Goal: Task Accomplishment & Management: Manage account settings

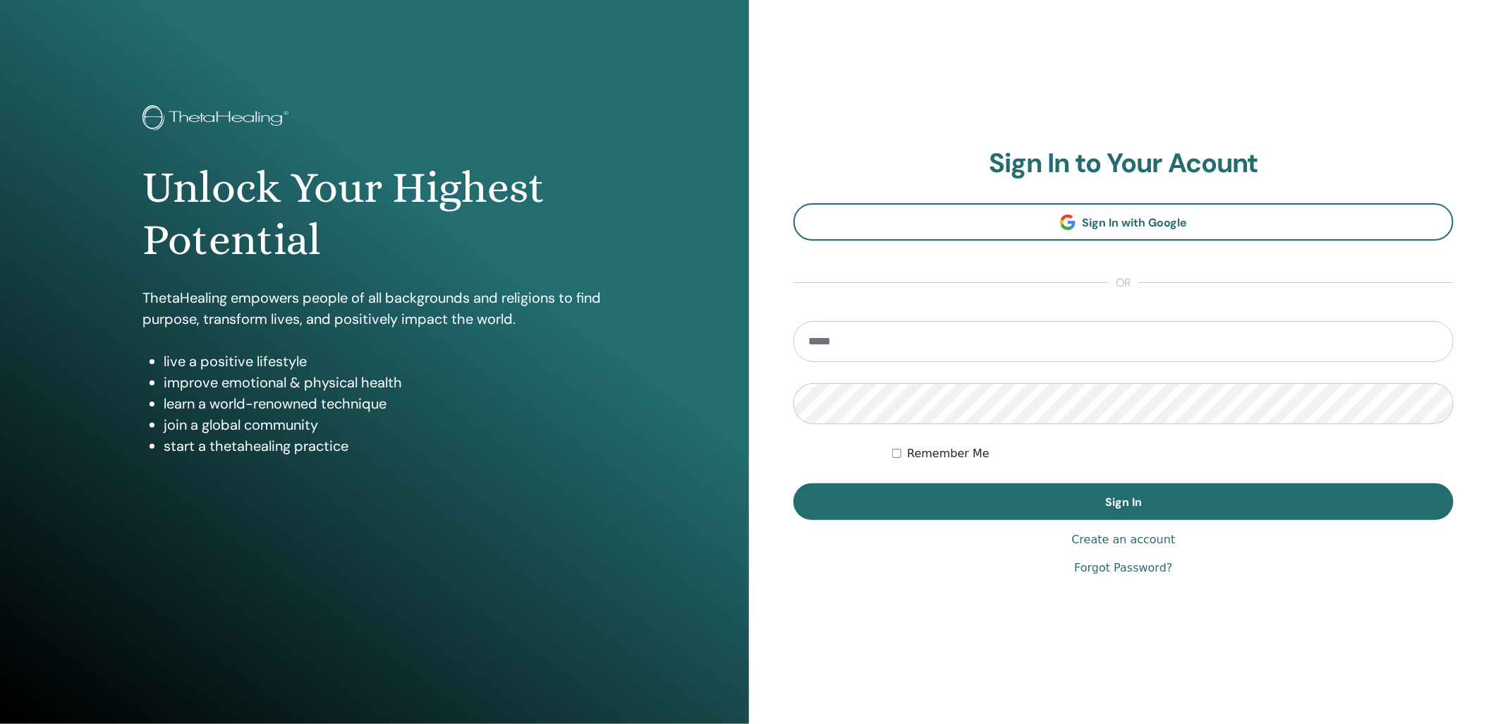
click at [922, 314] on section "Sign In to Your Acount Sign In with Google or Remember Me Sign In" at bounding box center [1123, 333] width 660 height 373
click at [914, 336] on input "email" at bounding box center [1123, 341] width 660 height 41
type input "**********"
click at [793, 483] on button "Sign In" at bounding box center [1123, 501] width 660 height 37
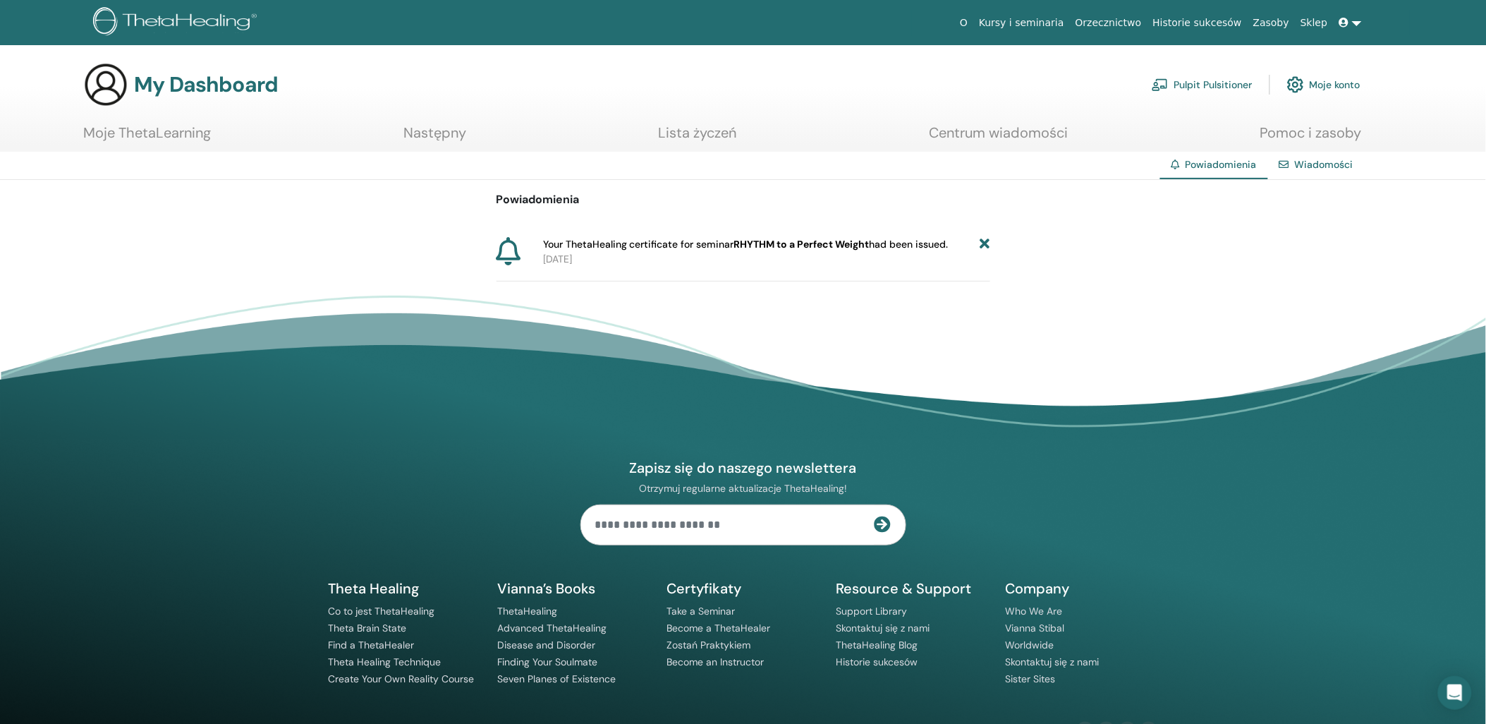
click at [178, 130] on link "Moje ThetaLearning" at bounding box center [147, 138] width 128 height 28
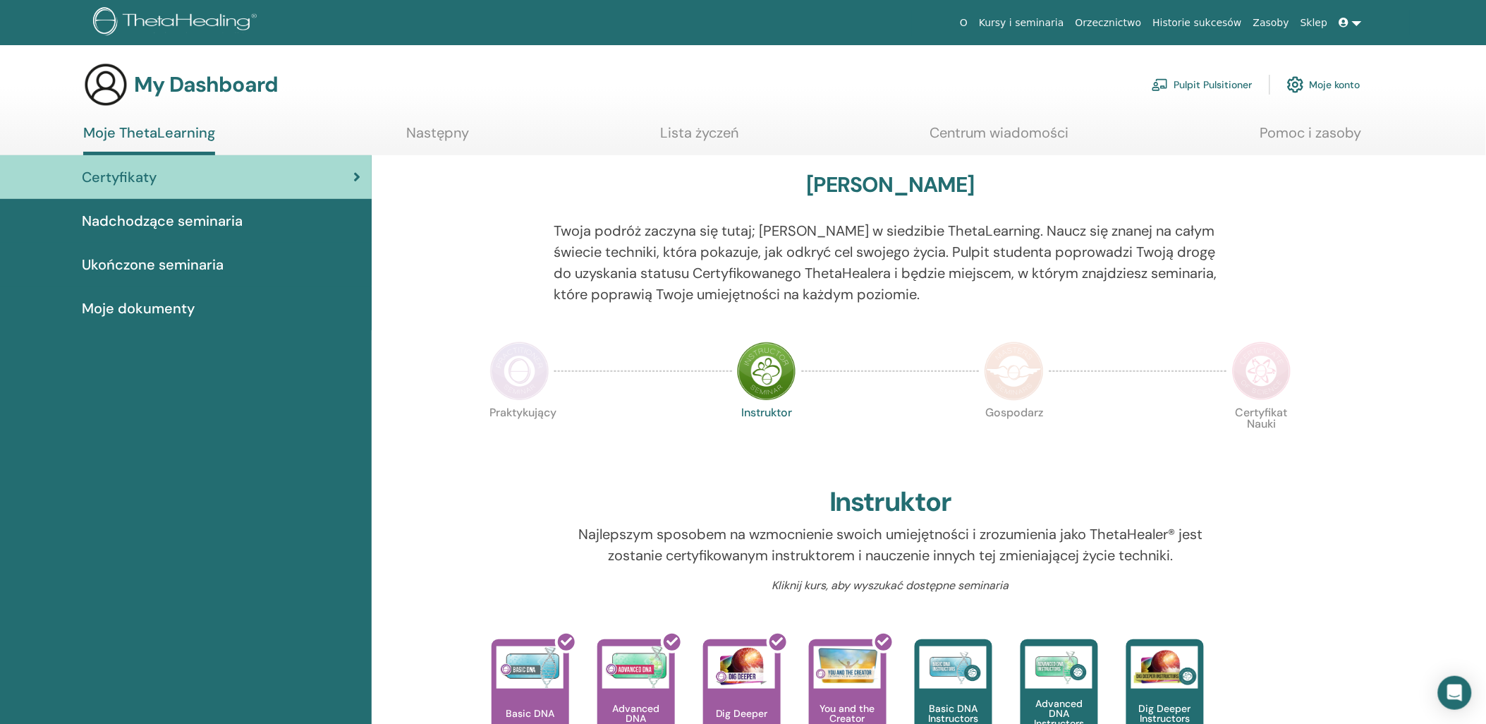
click at [520, 370] on img at bounding box center [519, 370] width 59 height 59
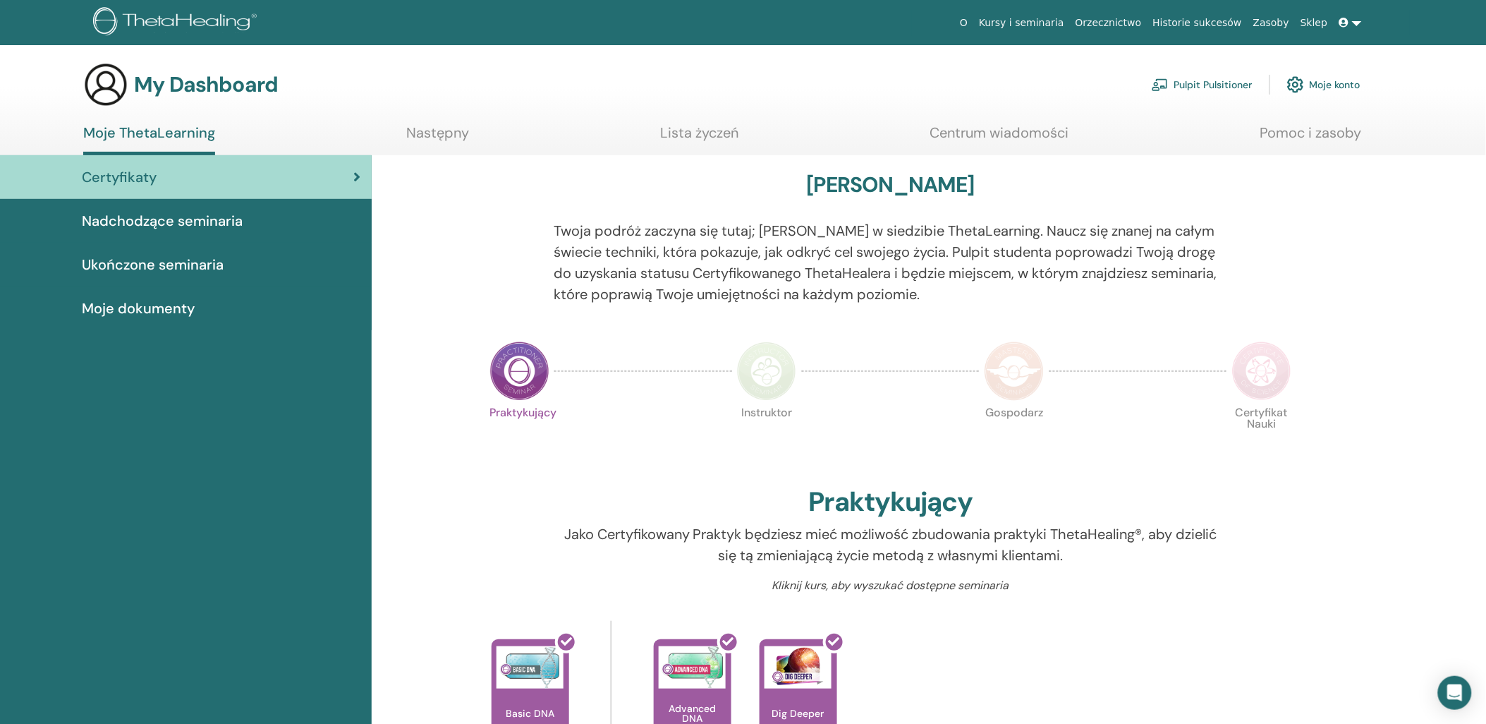
click at [1268, 381] on img at bounding box center [1261, 370] width 59 height 59
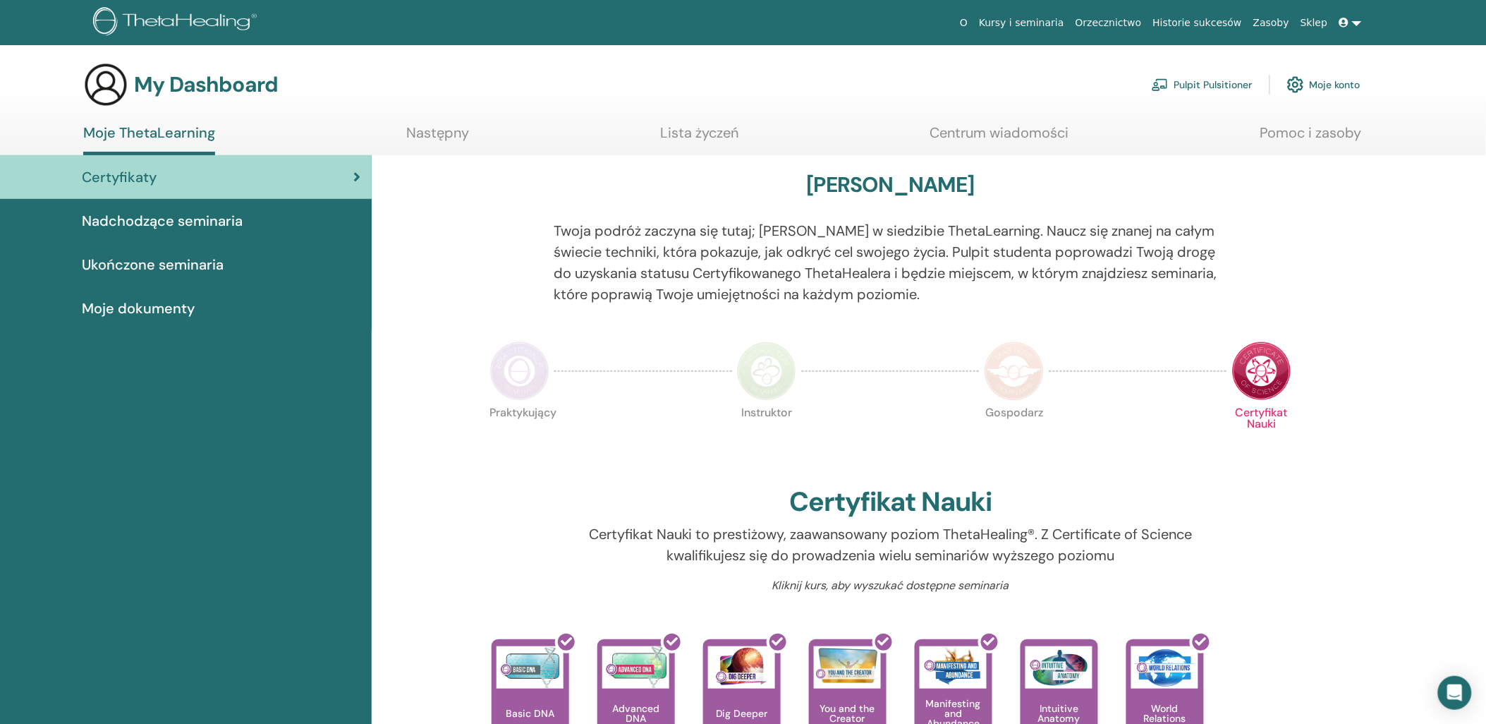
click at [261, 212] on div "Nadchodzące seminaria" at bounding box center [185, 220] width 349 height 21
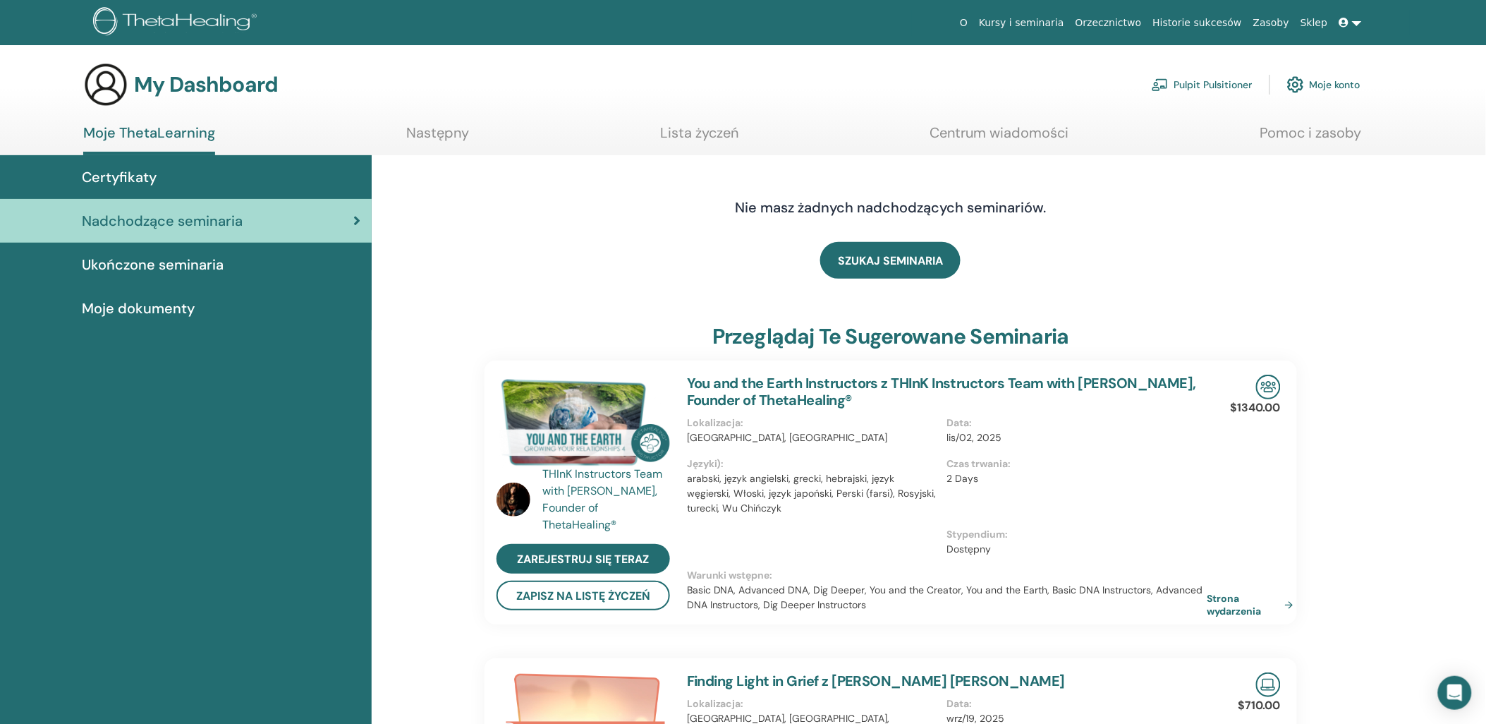
click at [195, 262] on span "Ukończone seminaria" at bounding box center [153, 264] width 142 height 21
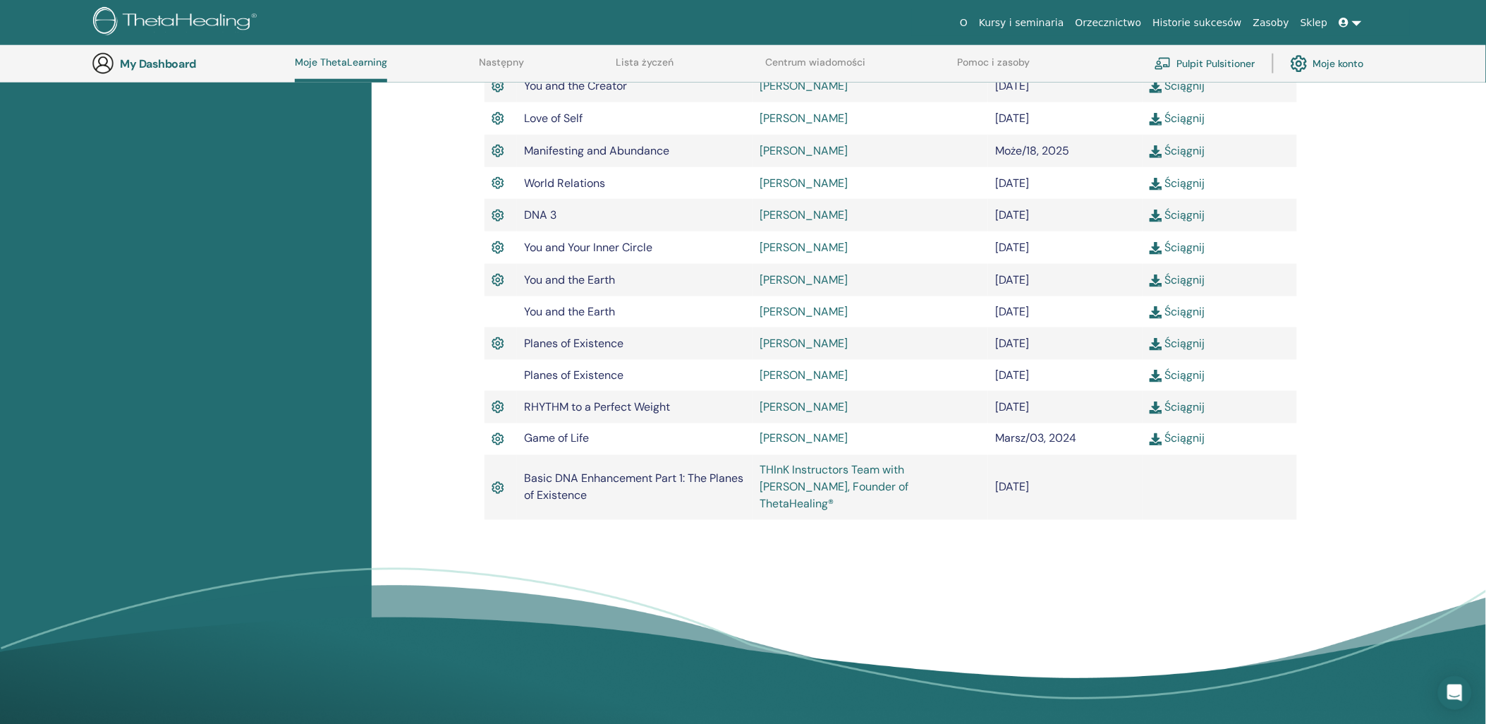
scroll to position [506, 0]
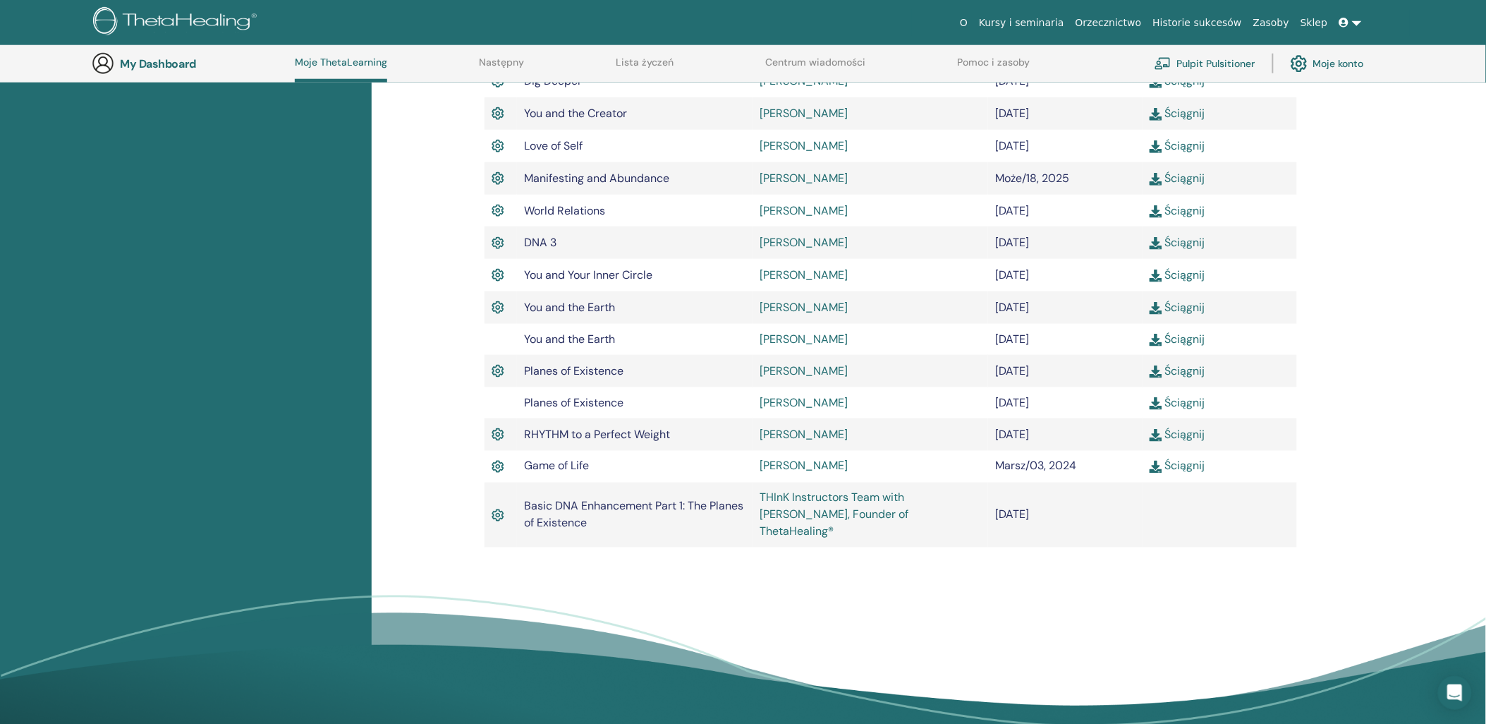
click at [800, 462] on link "[PERSON_NAME]" at bounding box center [804, 465] width 88 height 15
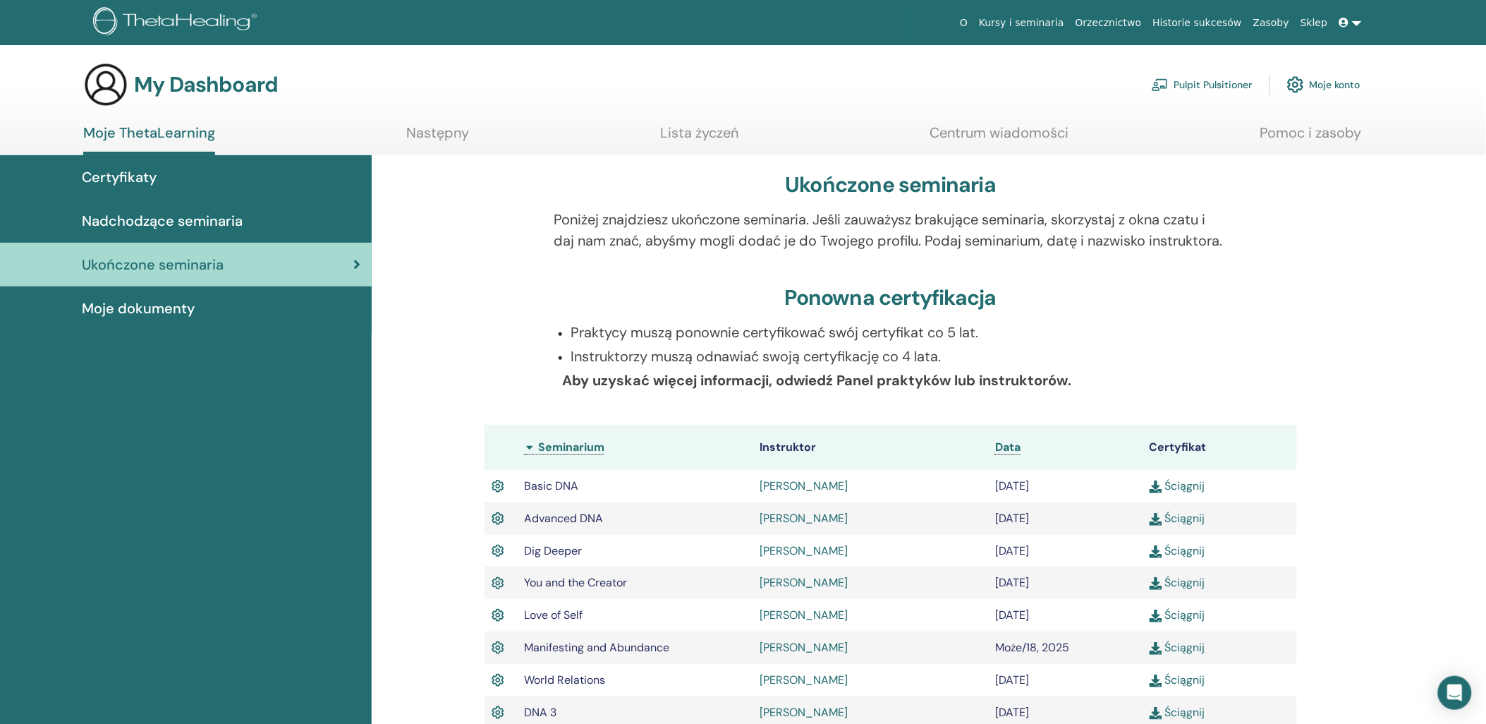
click at [160, 226] on span "Nadchodzące seminaria" at bounding box center [162, 220] width 161 height 21
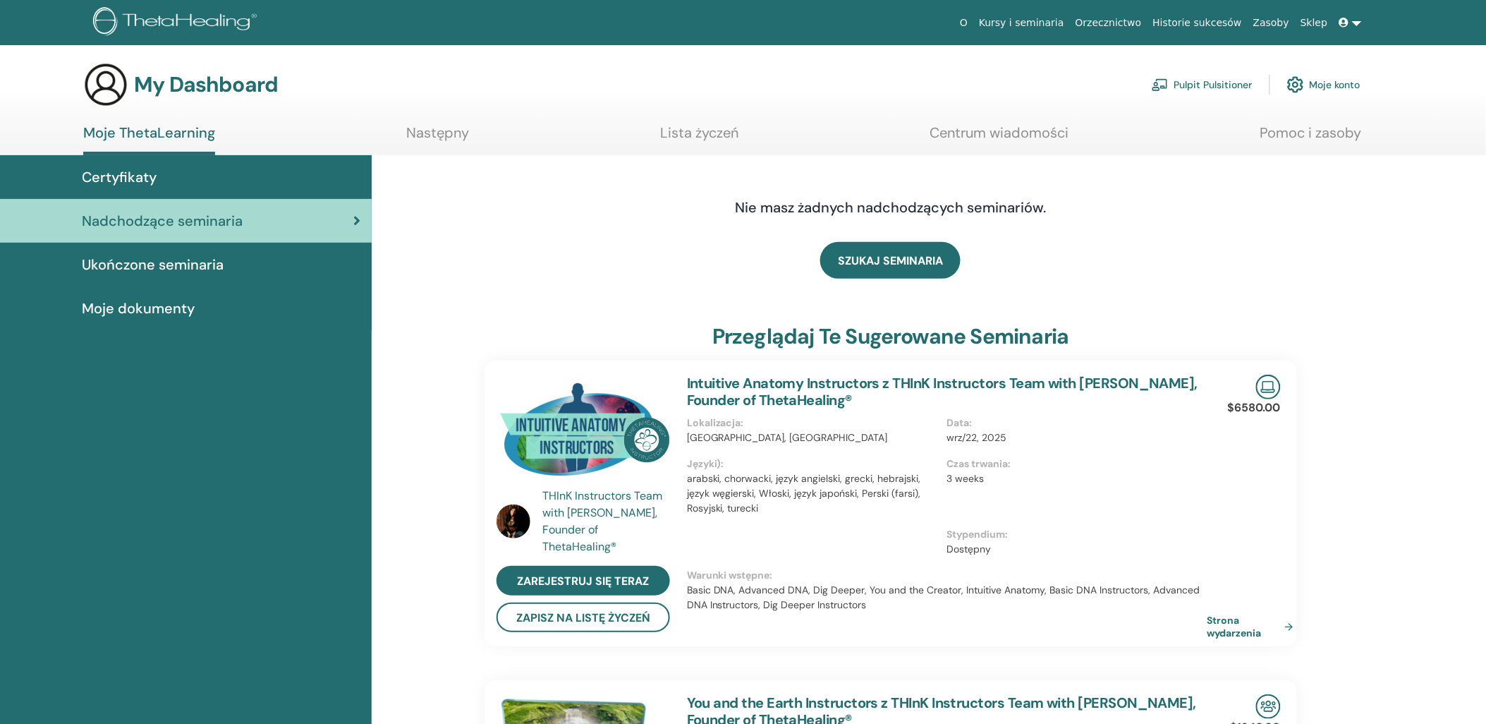
click at [473, 131] on ul "Moje ThetaLearning Następny Lista życzeń Centrum wiadomości Pomoc i zasoby" at bounding box center [722, 139] width 1279 height 31
click at [435, 129] on link "Następny" at bounding box center [437, 138] width 63 height 28
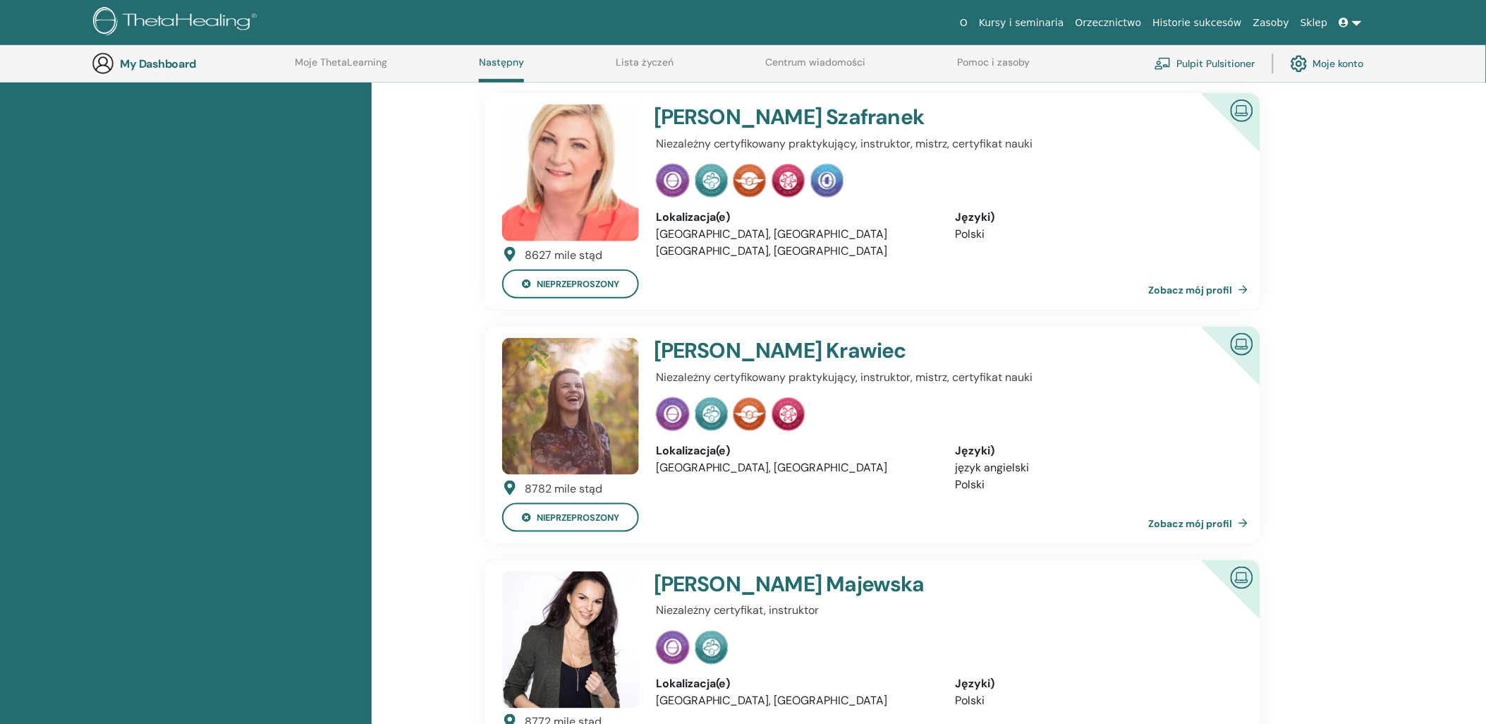
scroll to position [428, 0]
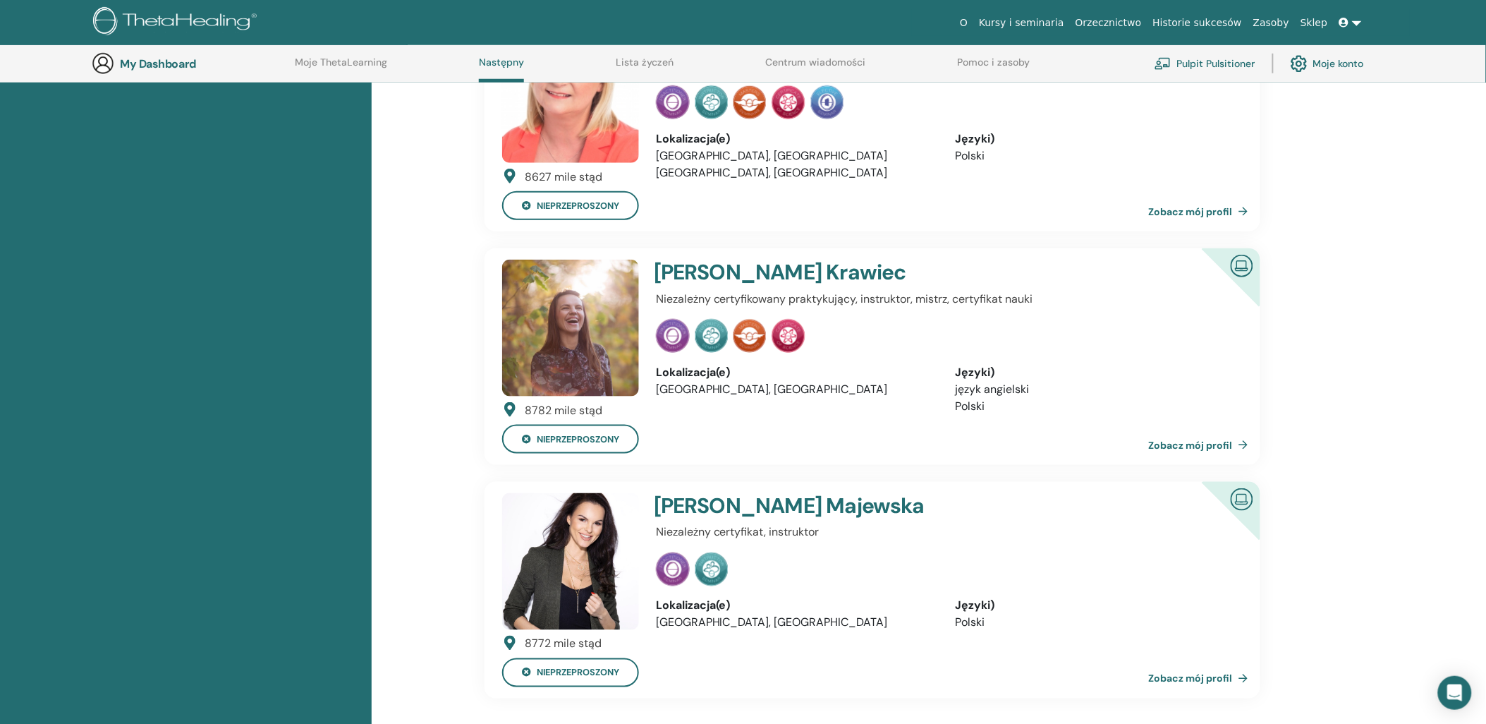
click at [1195, 675] on link "Zobacz mój profil" at bounding box center [1201, 678] width 105 height 28
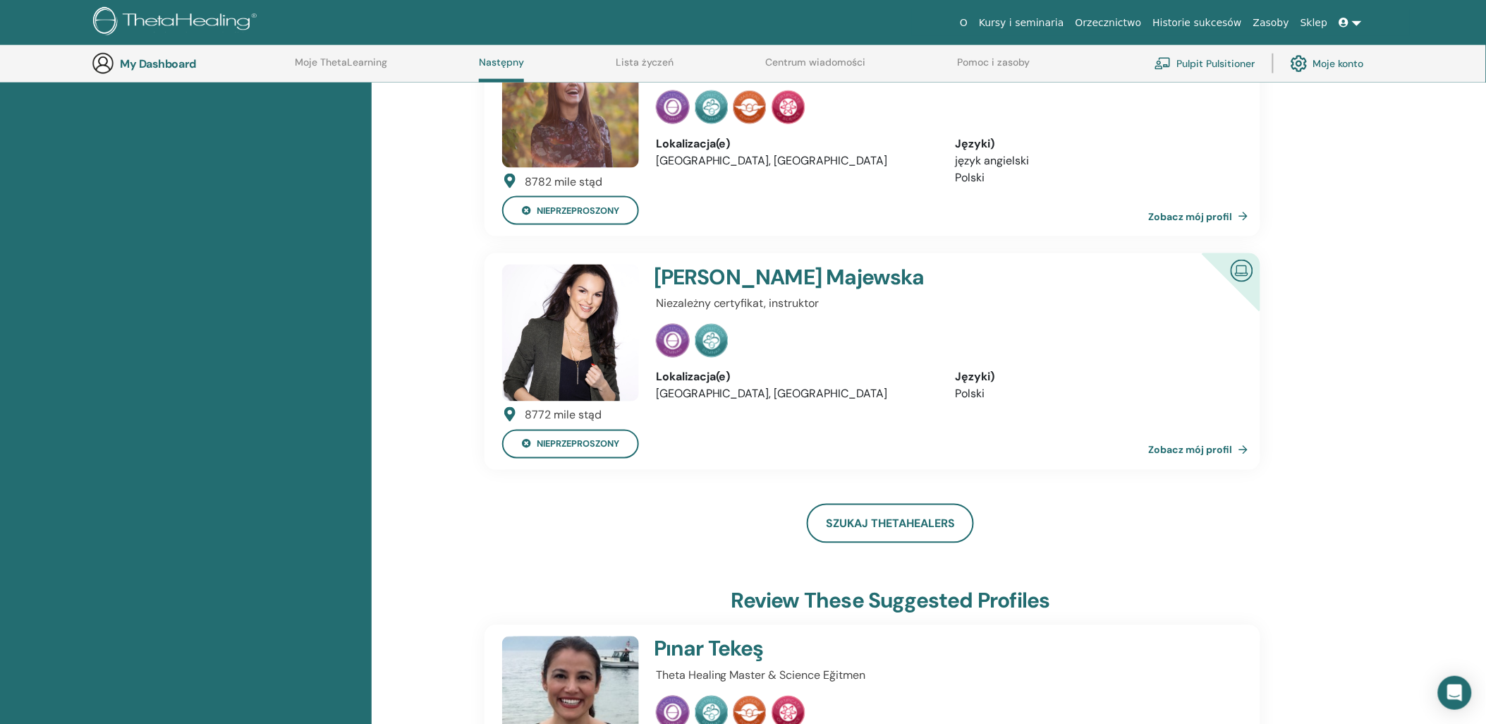
scroll to position [820, 0]
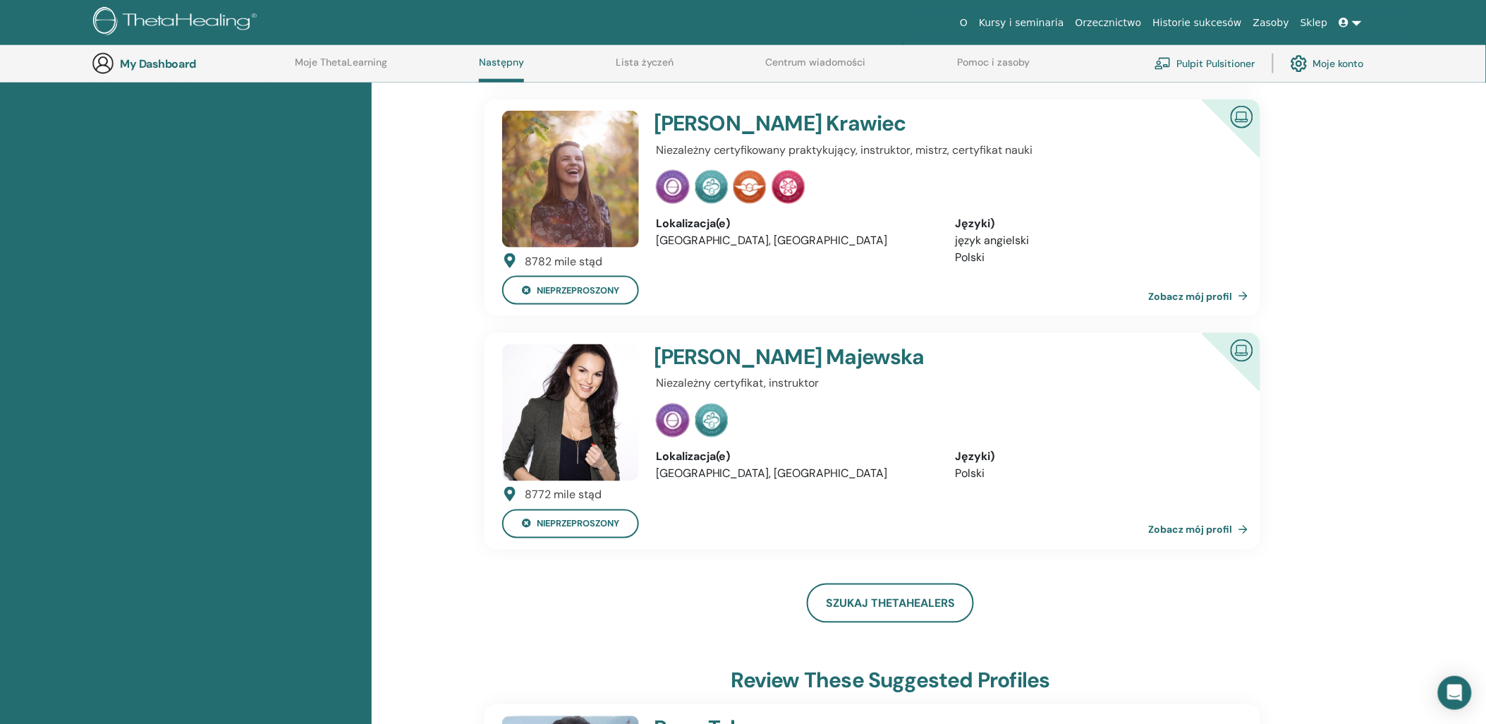
scroll to position [350, 0]
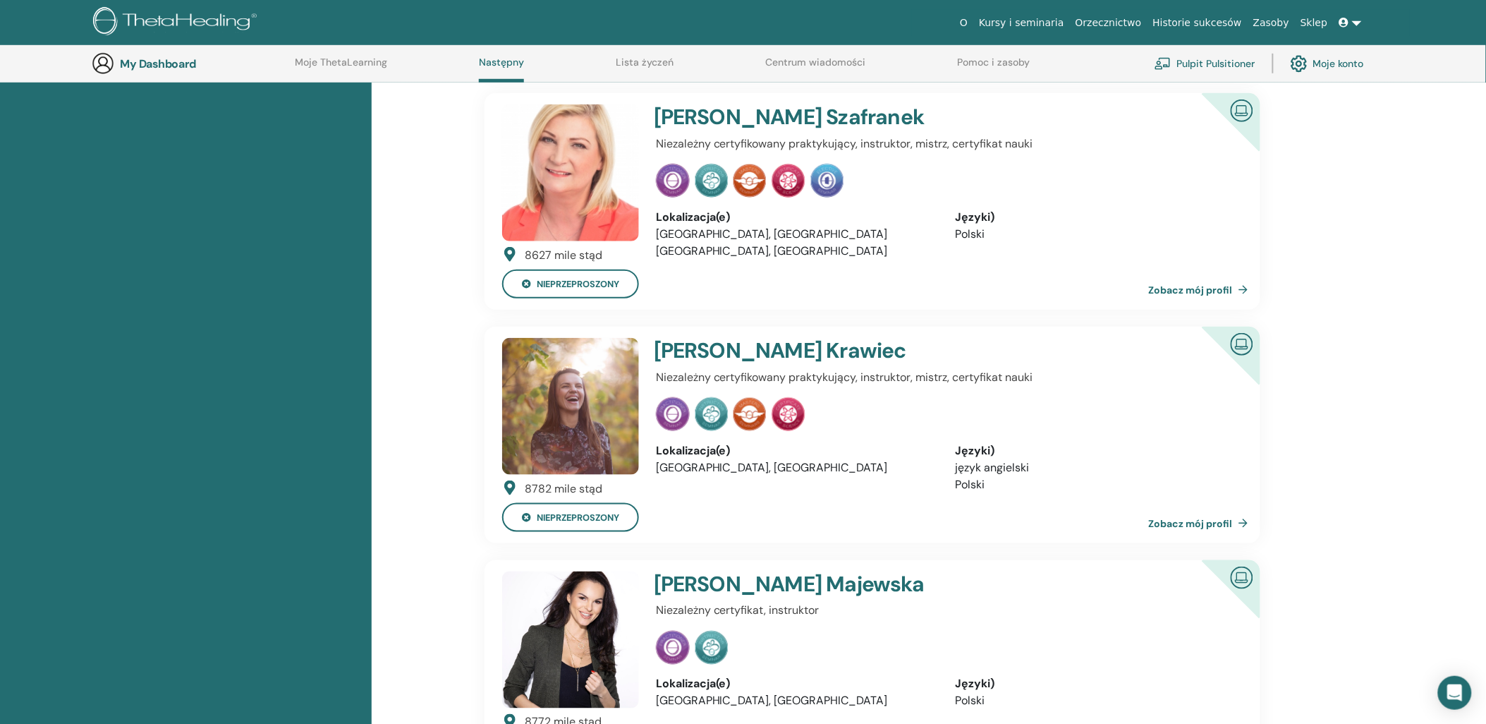
click at [564, 382] on img at bounding box center [570, 406] width 137 height 137
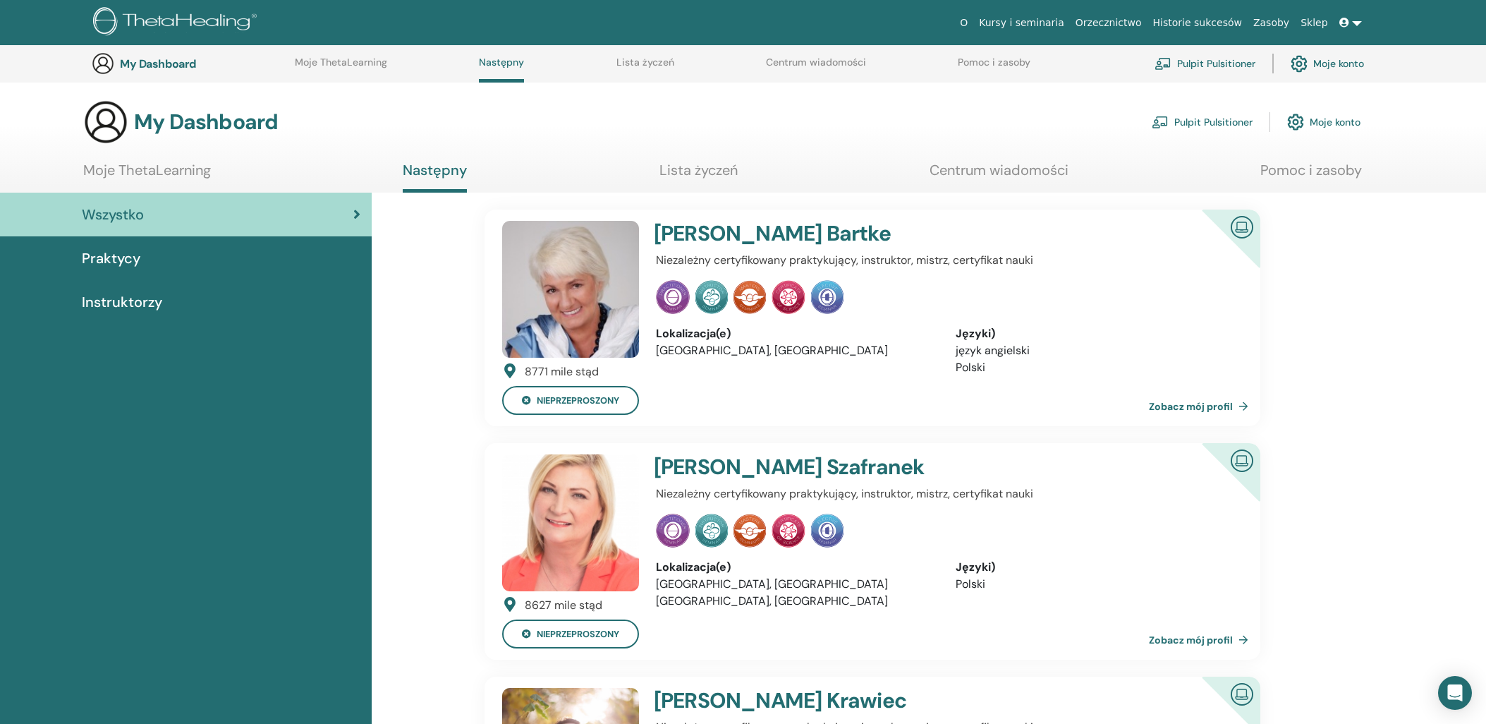
scroll to position [350, 0]
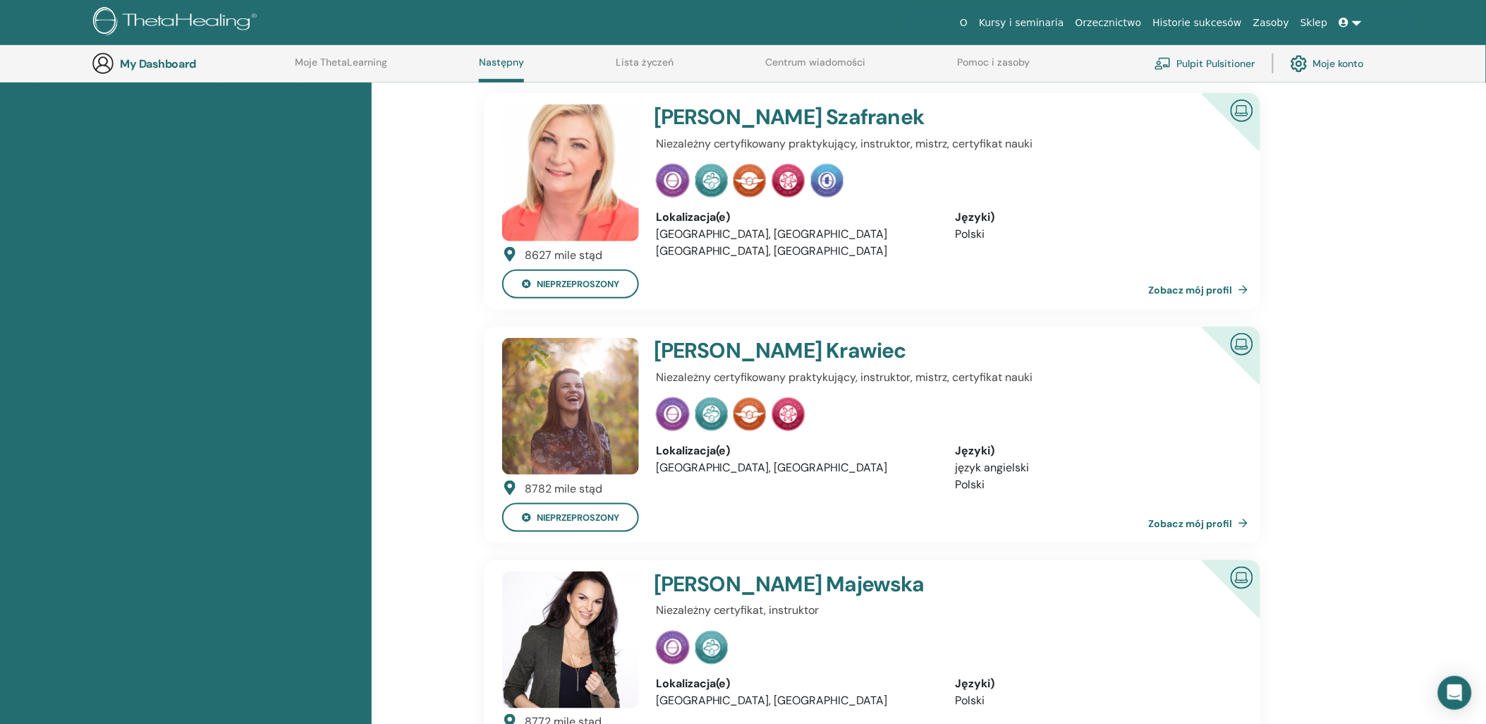
click at [1228, 520] on link "Zobacz mój profil" at bounding box center [1201, 523] width 105 height 28
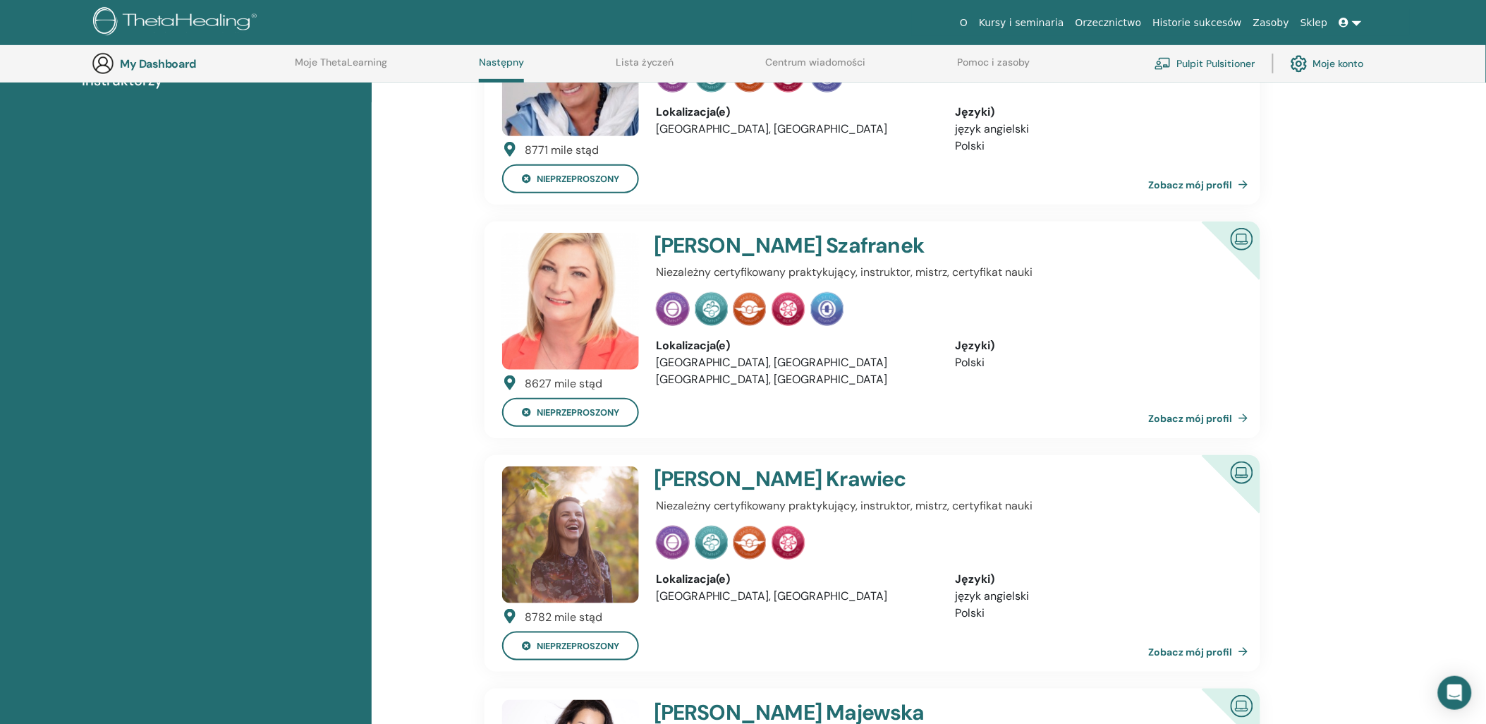
scroll to position [193, 0]
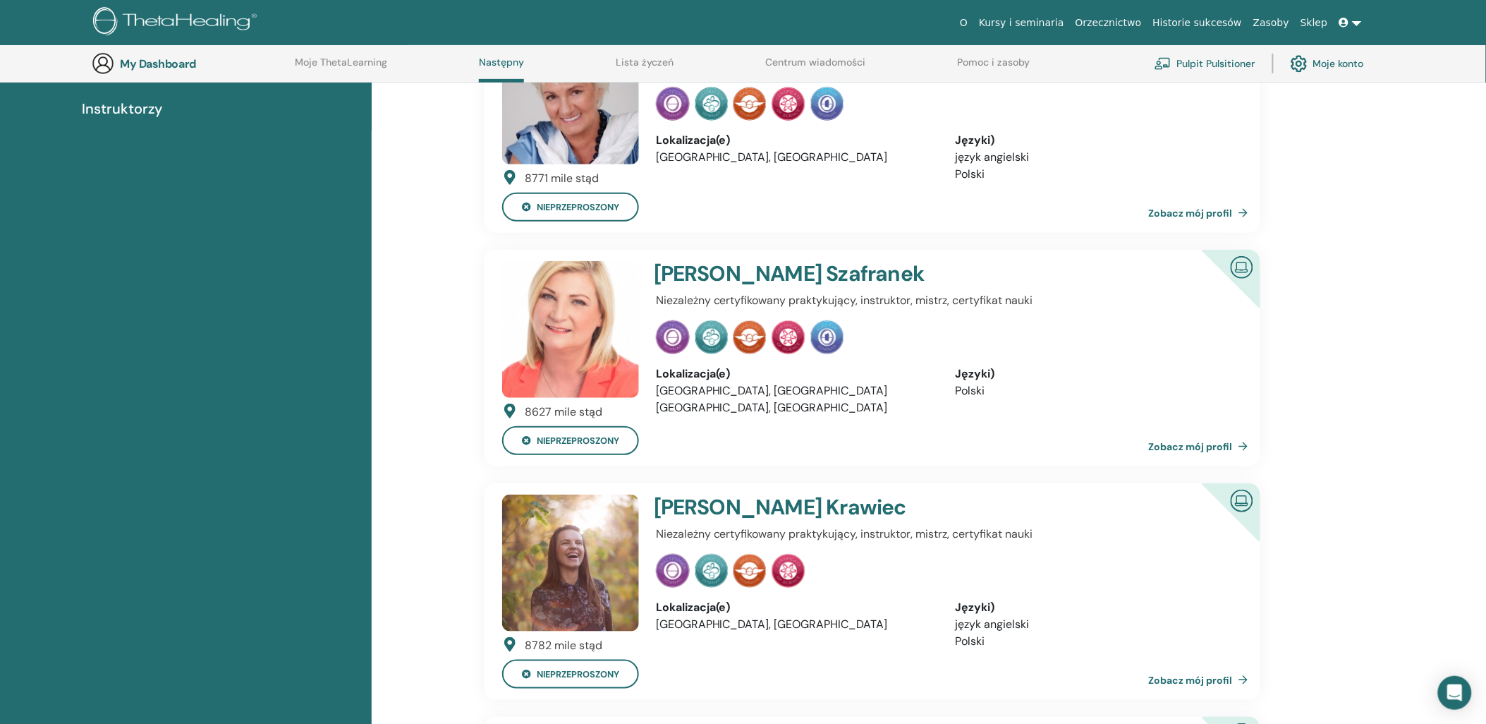
click at [1225, 441] on link "Zobacz mój profil" at bounding box center [1201, 446] width 105 height 28
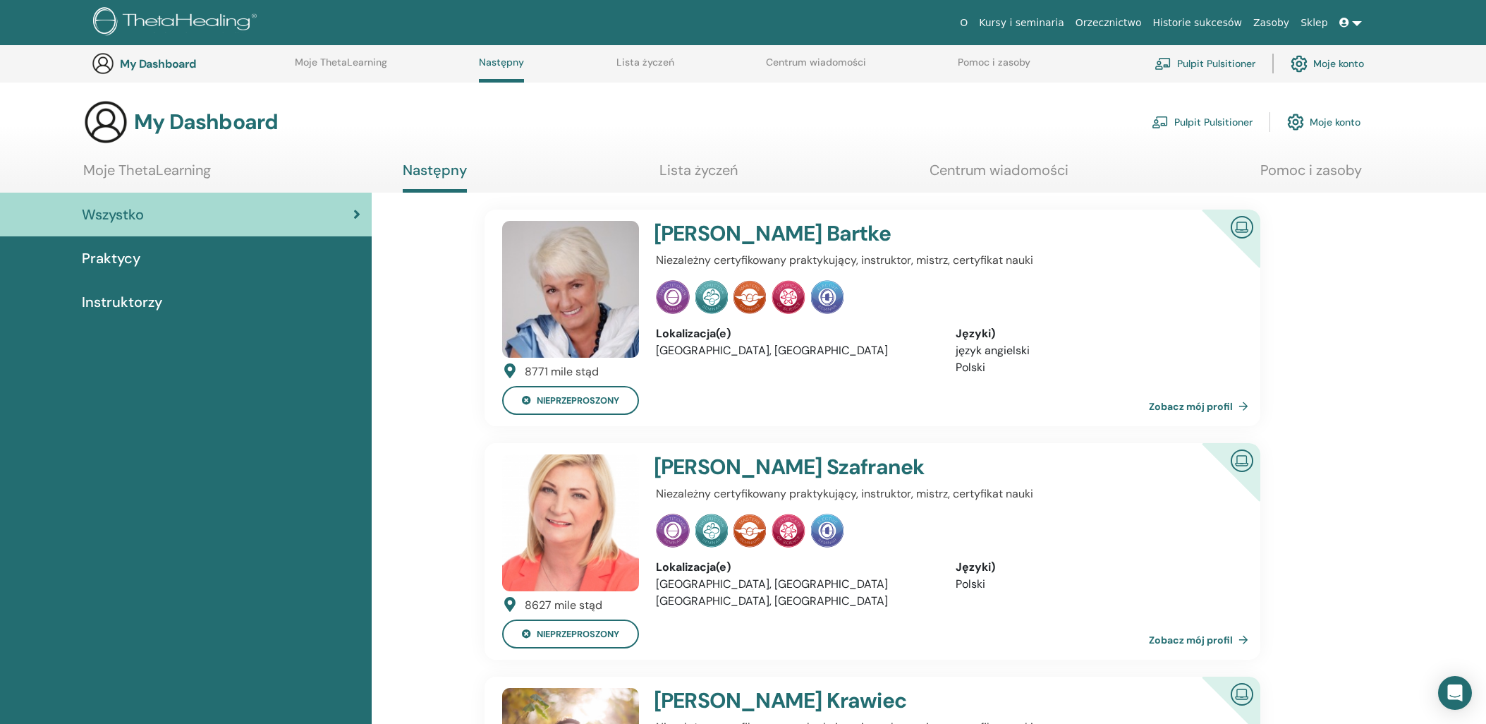
scroll to position [193, 0]
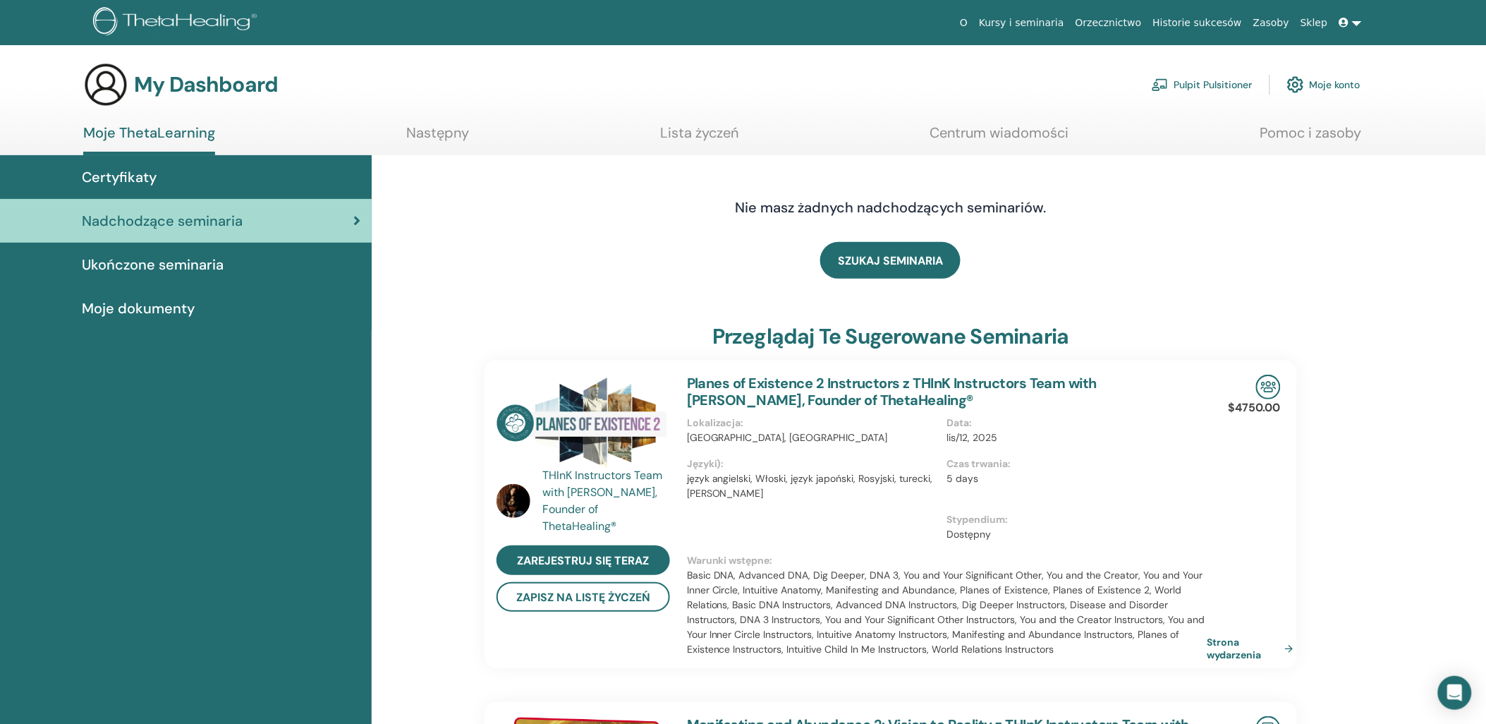
click at [716, 135] on link "Lista życzeń" at bounding box center [700, 138] width 78 height 28
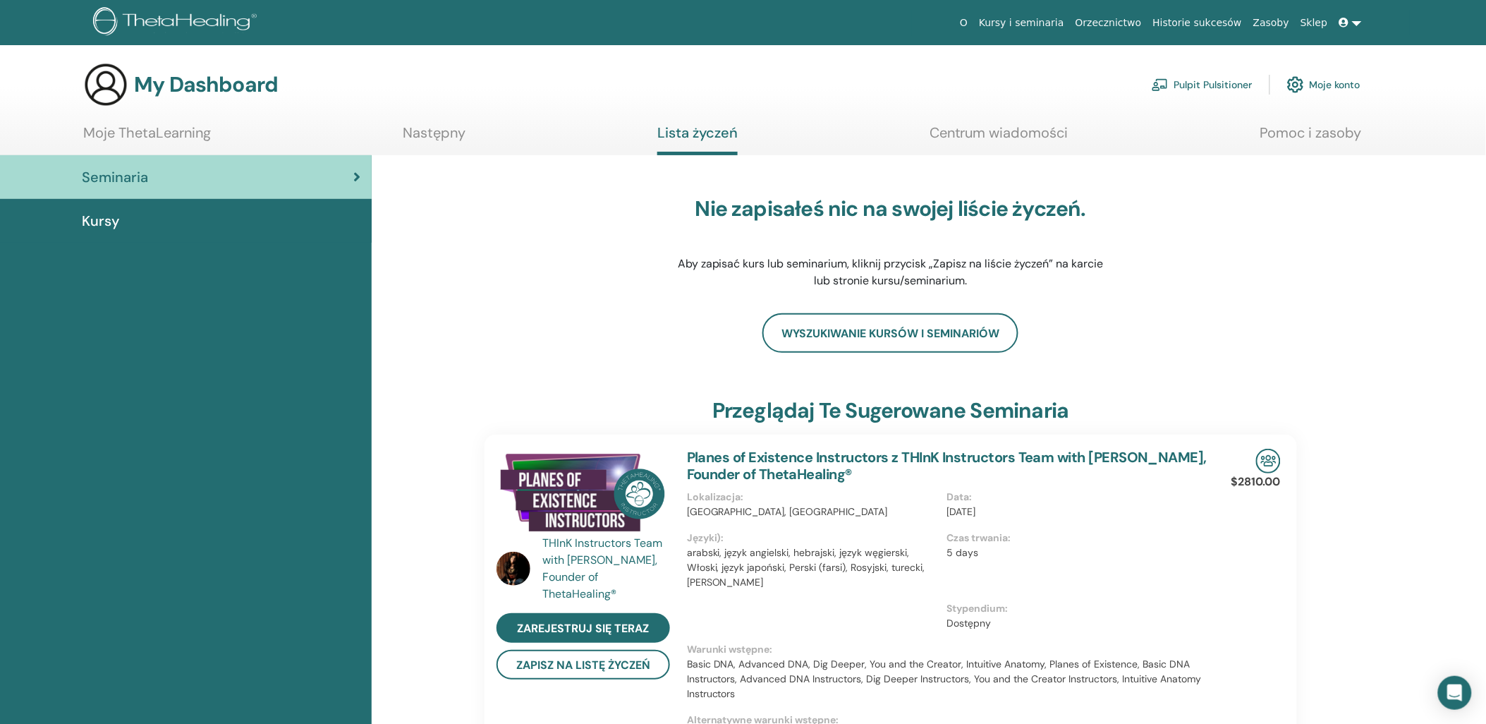
click at [946, 124] on link "Centrum wiadomości" at bounding box center [998, 138] width 139 height 28
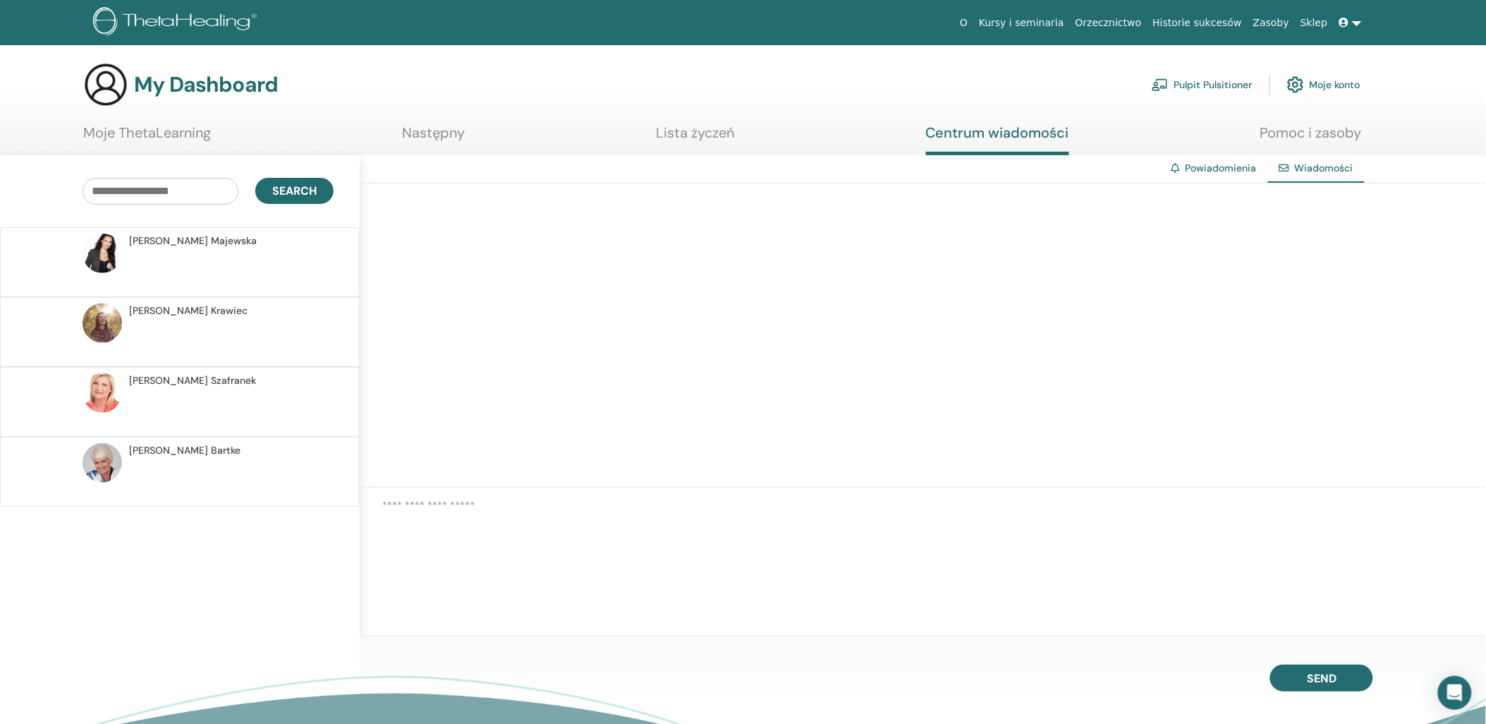
click at [1204, 165] on link "Powiadomienia" at bounding box center [1220, 167] width 71 height 13
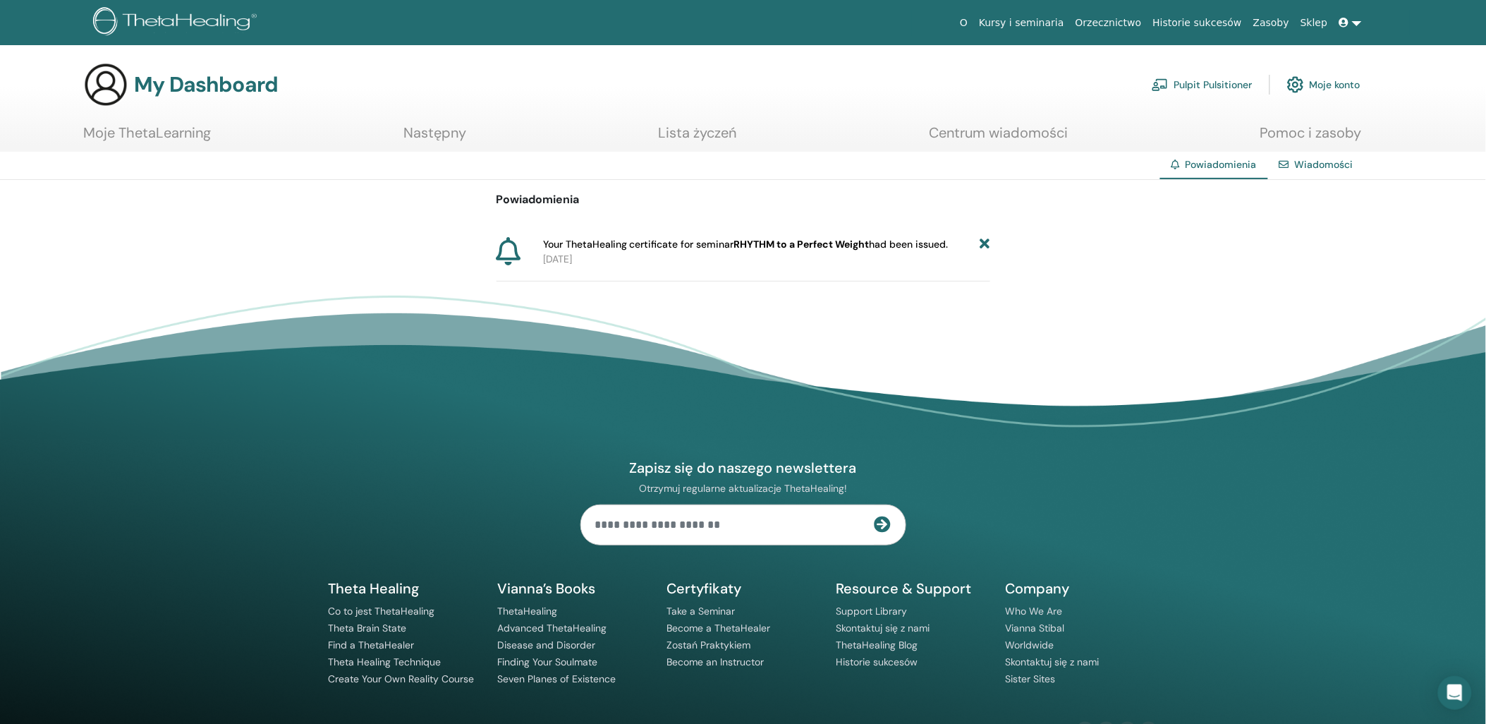
click at [1204, 79] on link "Pulpit Pulsitioner" at bounding box center [1202, 84] width 101 height 31
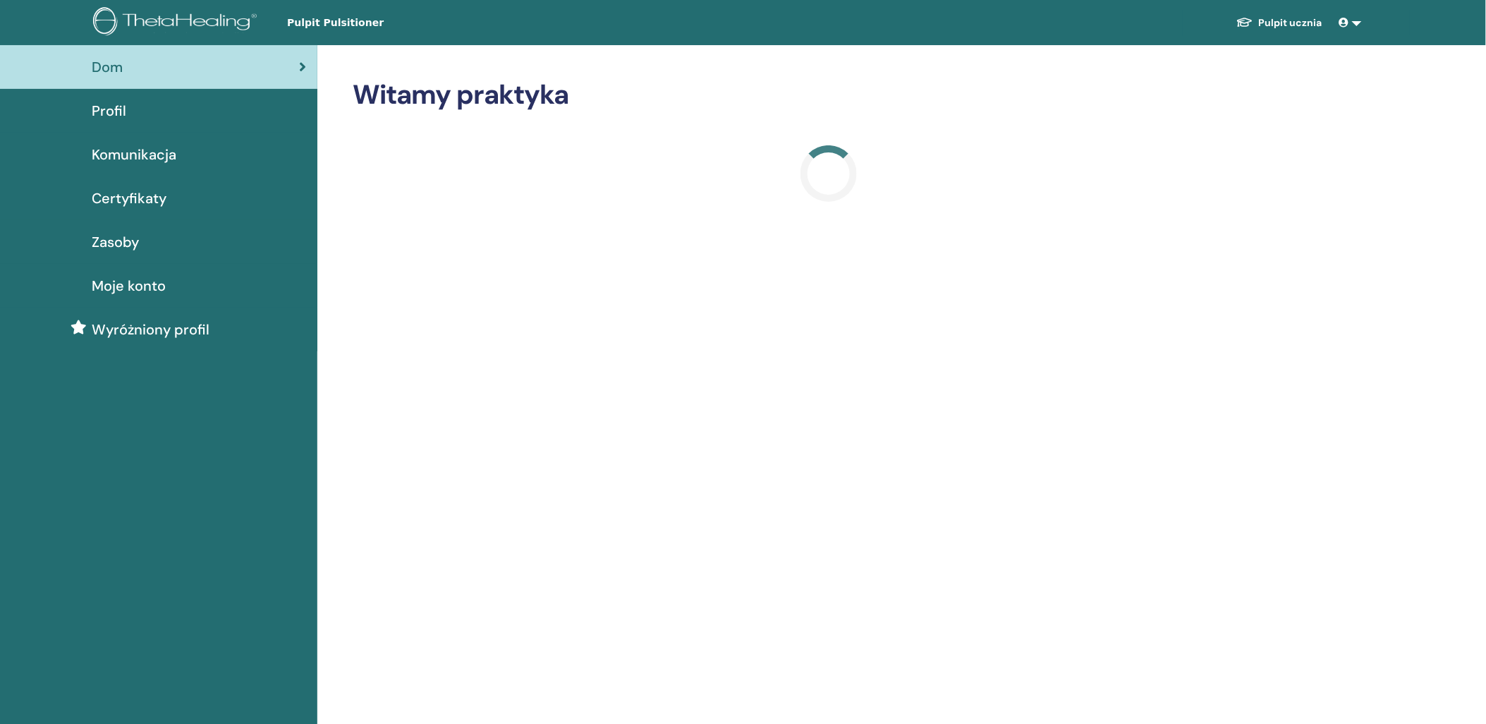
click at [201, 323] on span "Wyróżniony profil" at bounding box center [151, 329] width 118 height 21
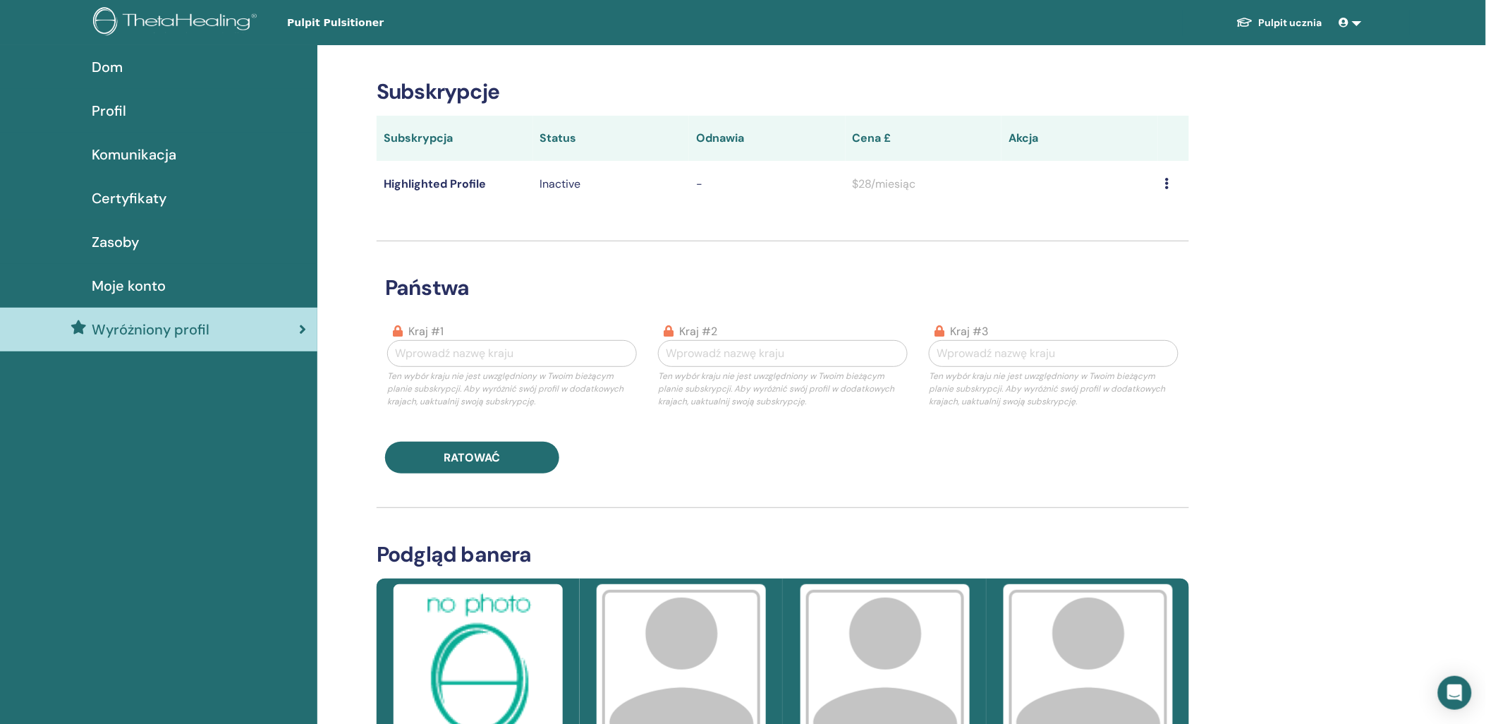
click at [565, 188] on p "Inactive" at bounding box center [611, 184] width 142 height 17
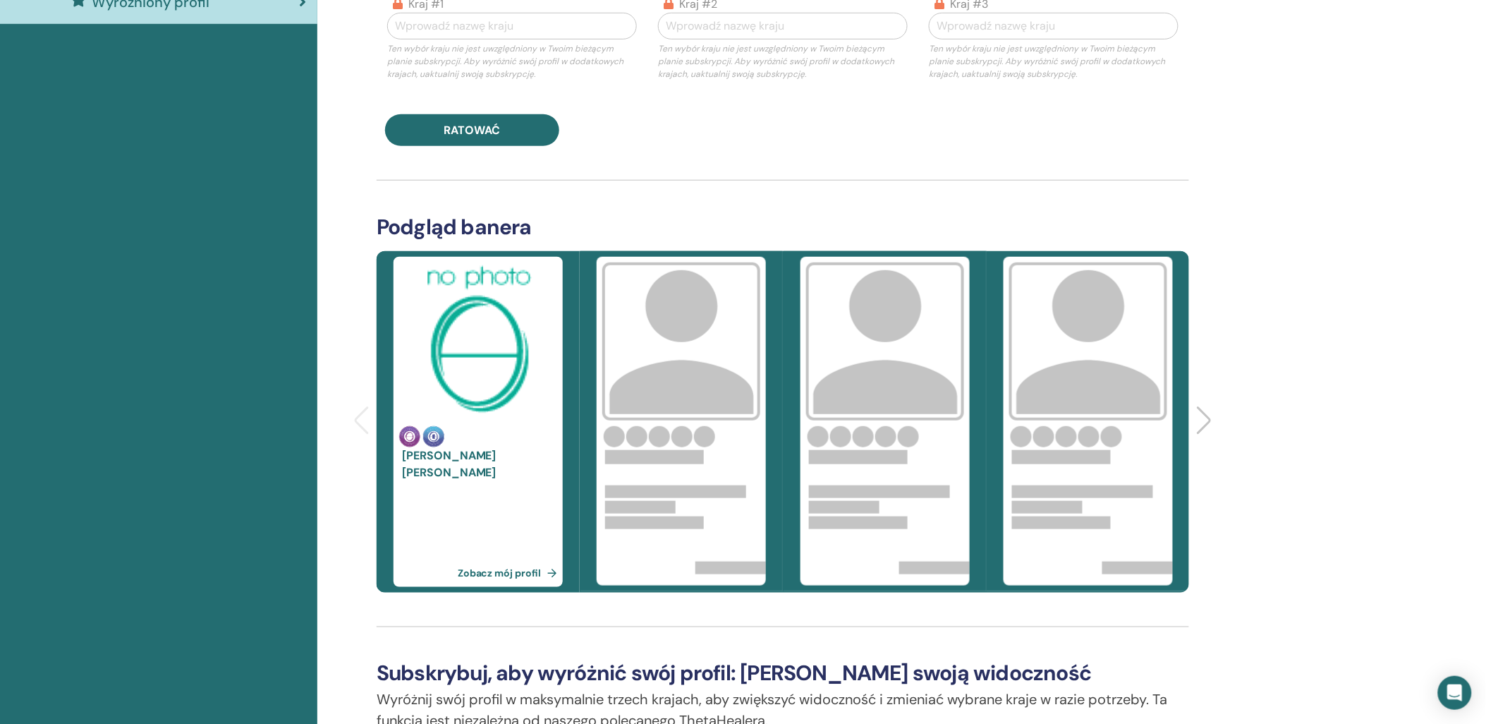
scroll to position [391, 0]
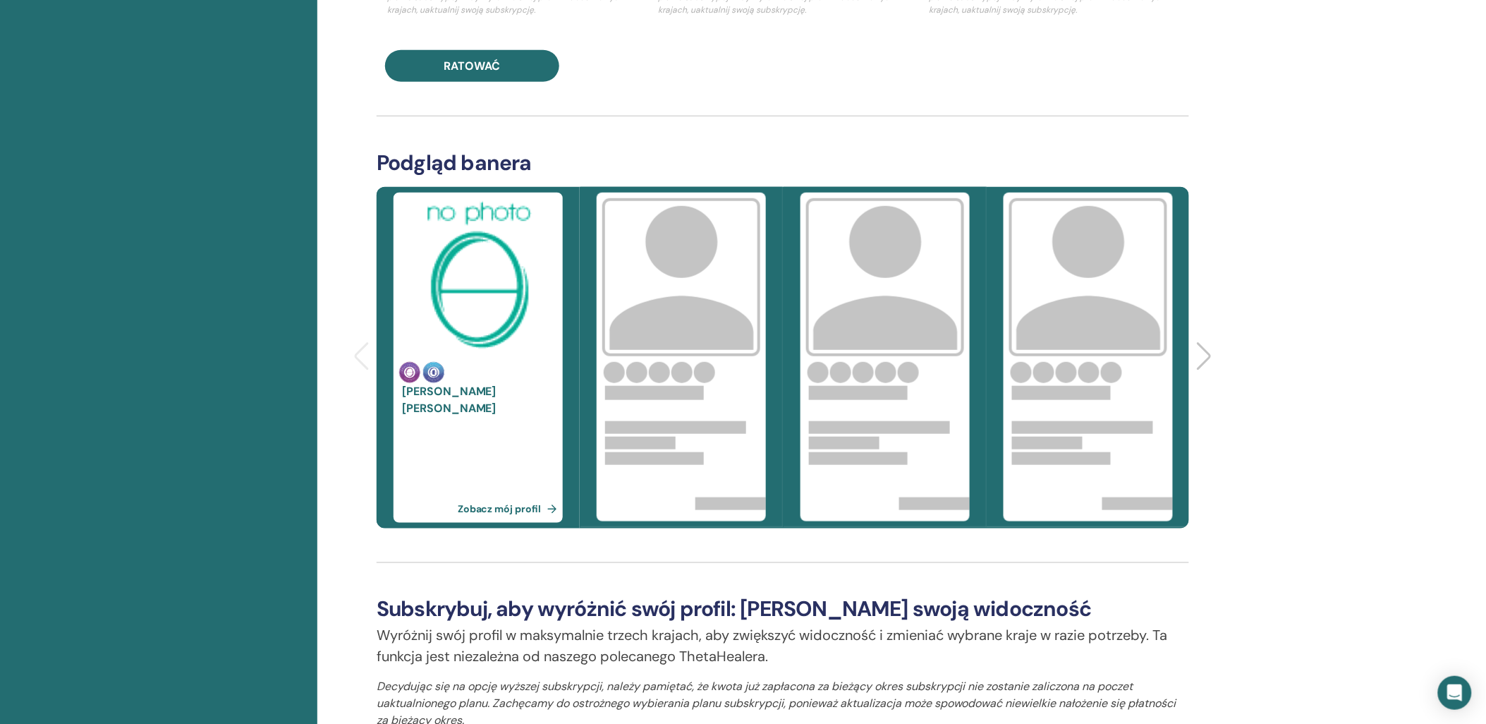
click at [506, 509] on link "Zobacz mój profil" at bounding box center [510, 508] width 105 height 28
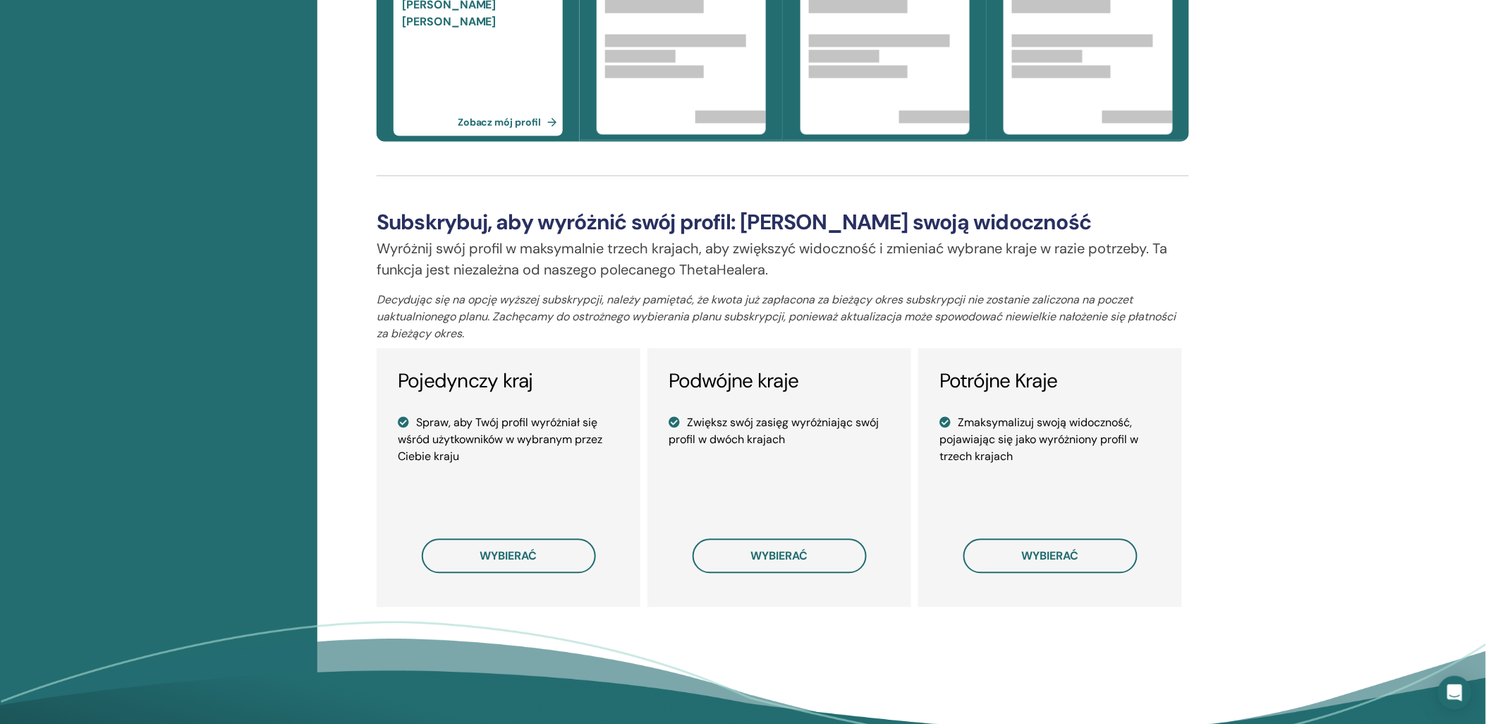
scroll to position [807, 0]
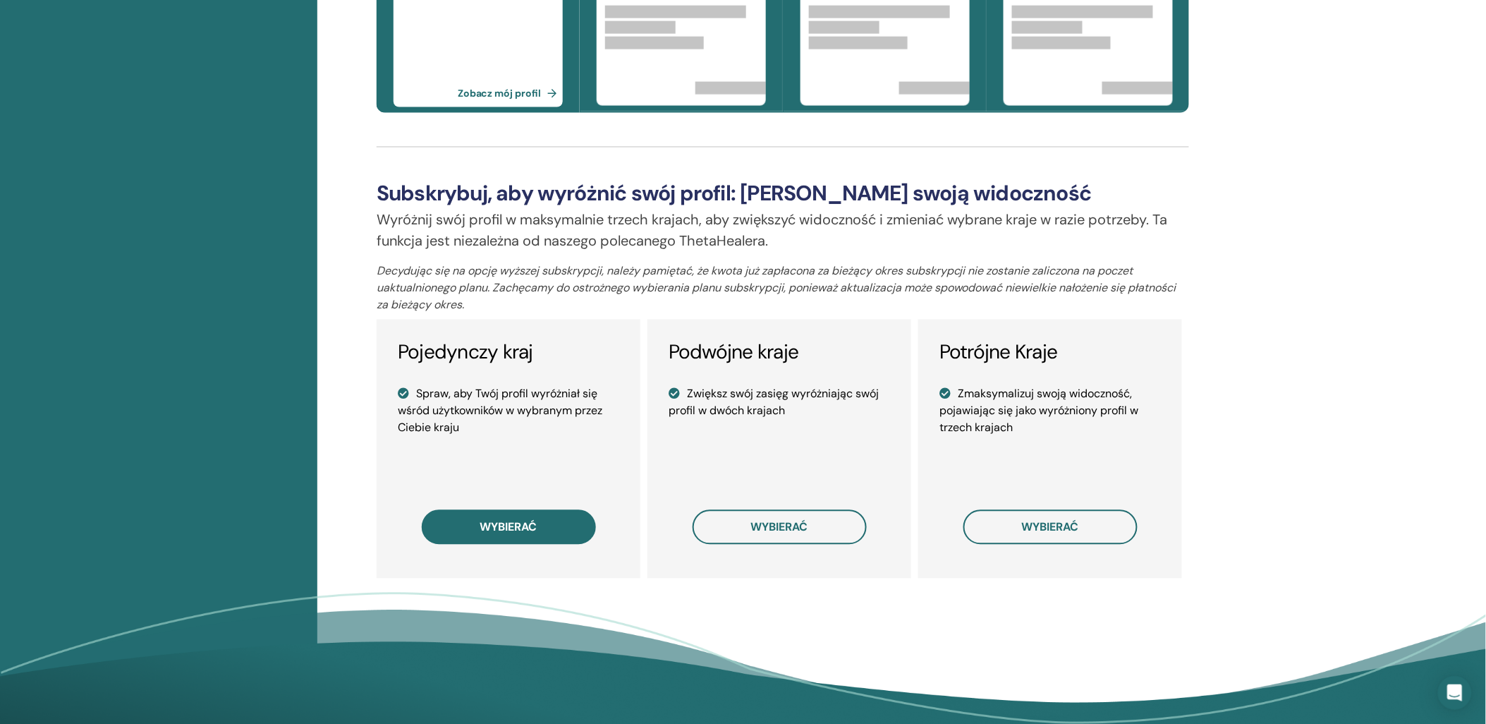
click at [513, 525] on span "wybierać" at bounding box center [508, 527] width 57 height 15
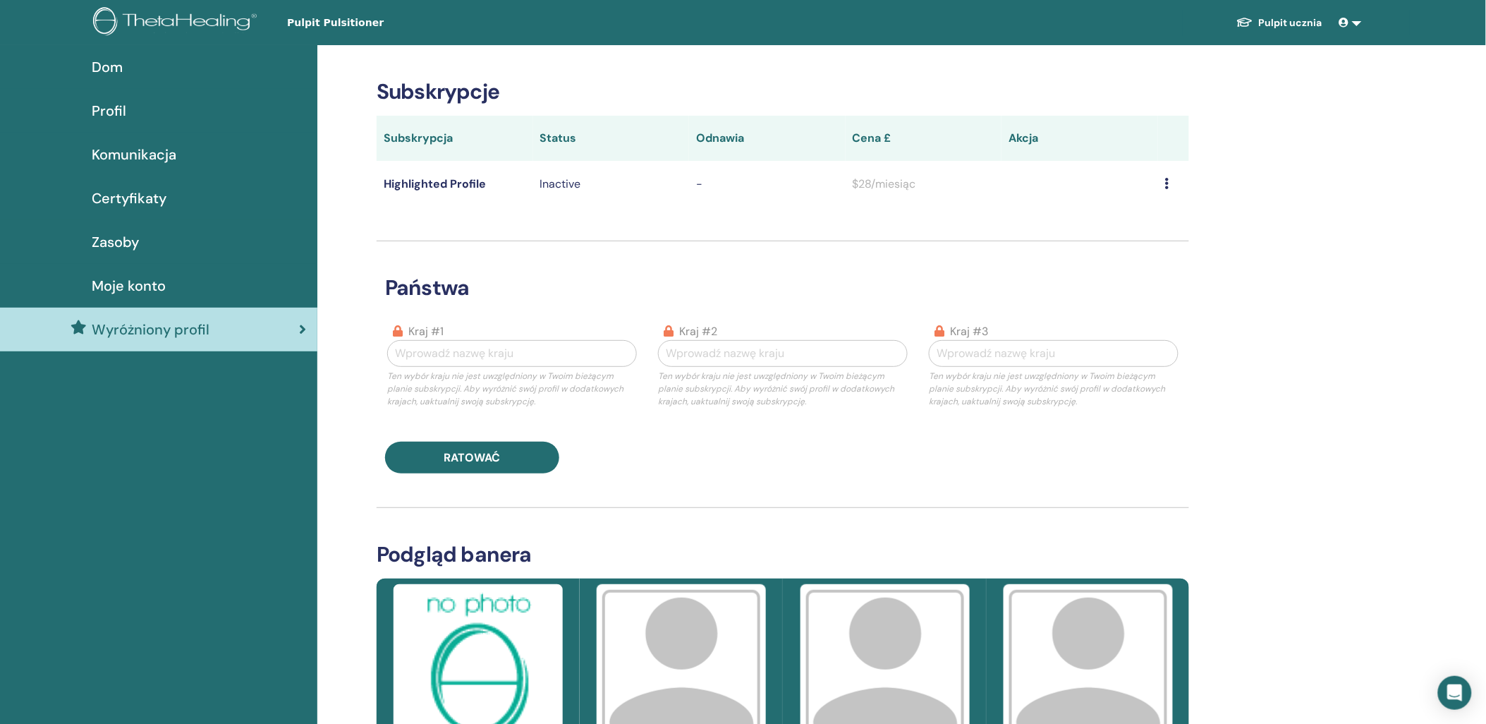
click at [153, 281] on span "Moje konto" at bounding box center [129, 285] width 74 height 21
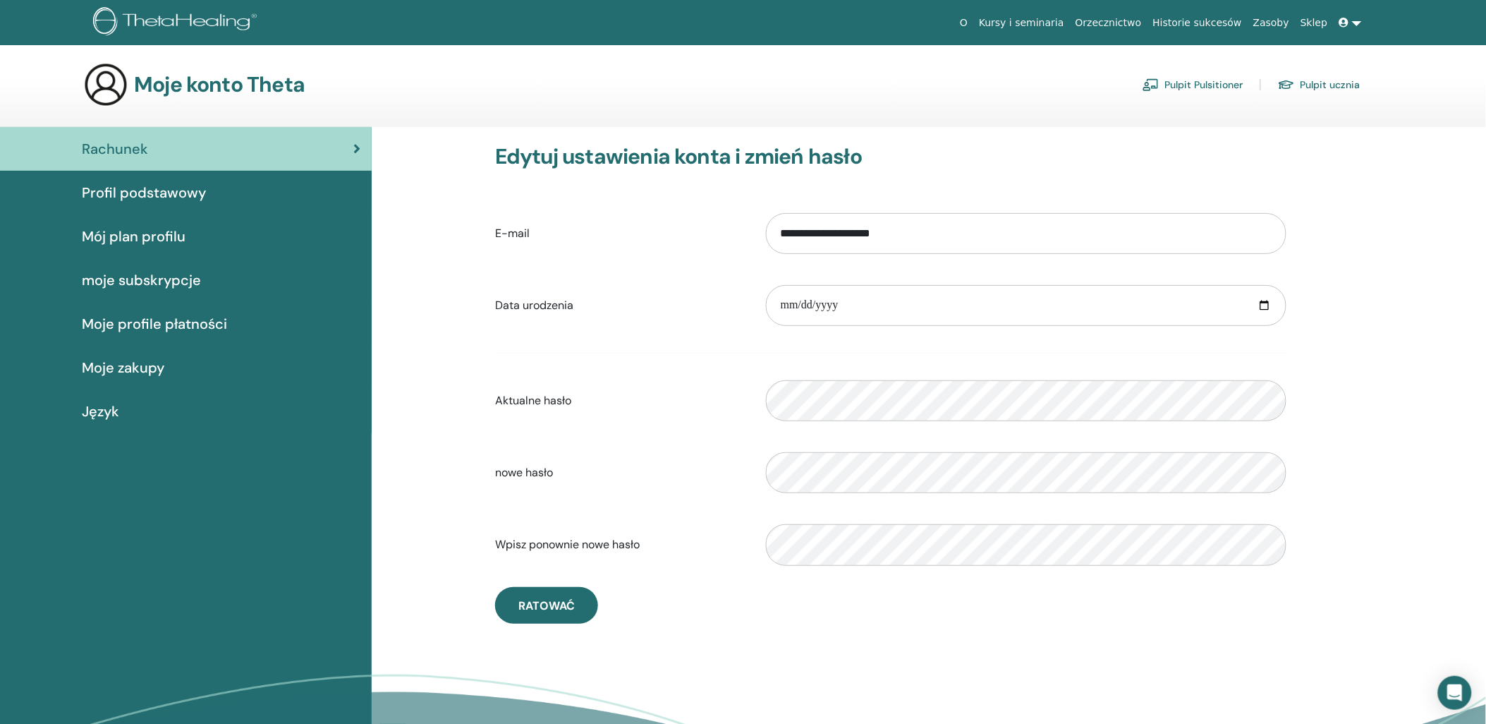
click at [164, 262] on link "moje subskrypcje" at bounding box center [186, 280] width 372 height 44
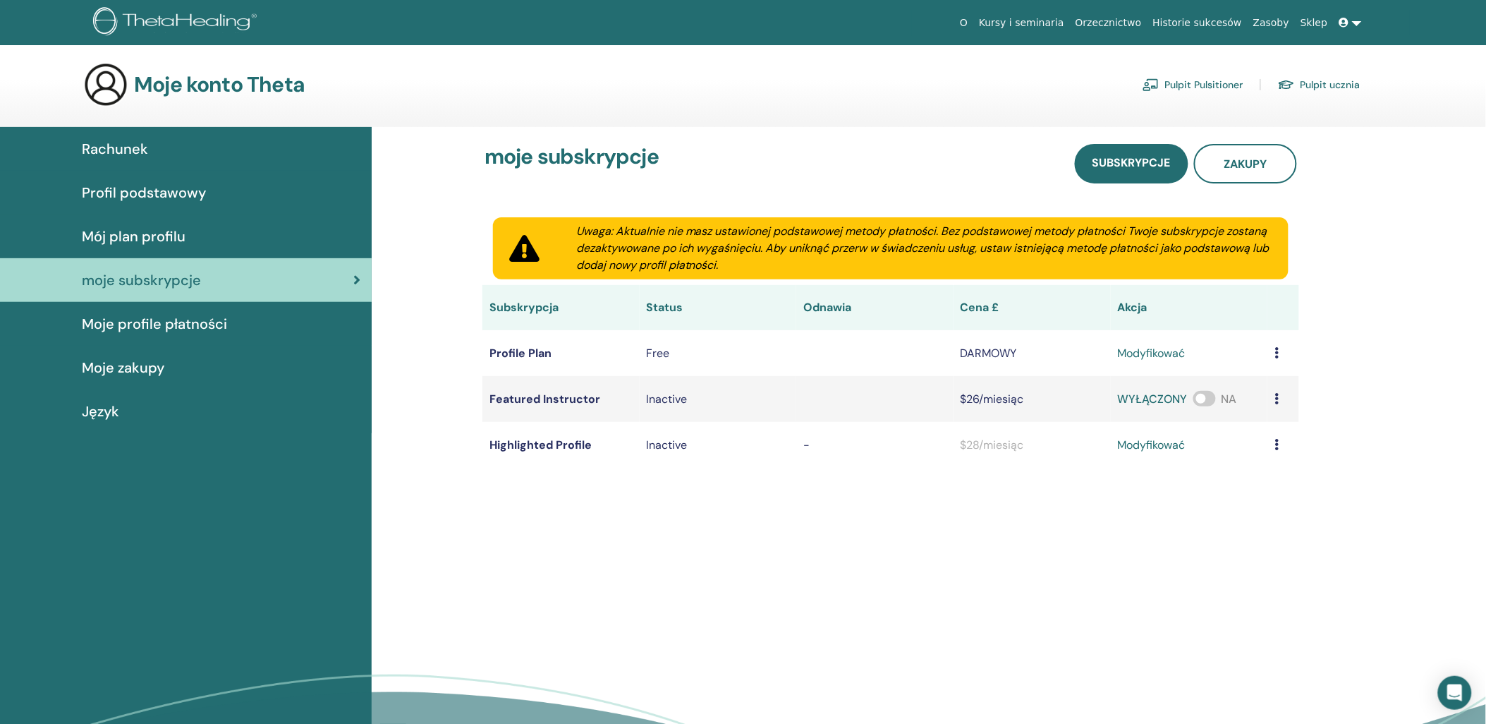
click at [1354, 19] on link at bounding box center [1351, 23] width 34 height 26
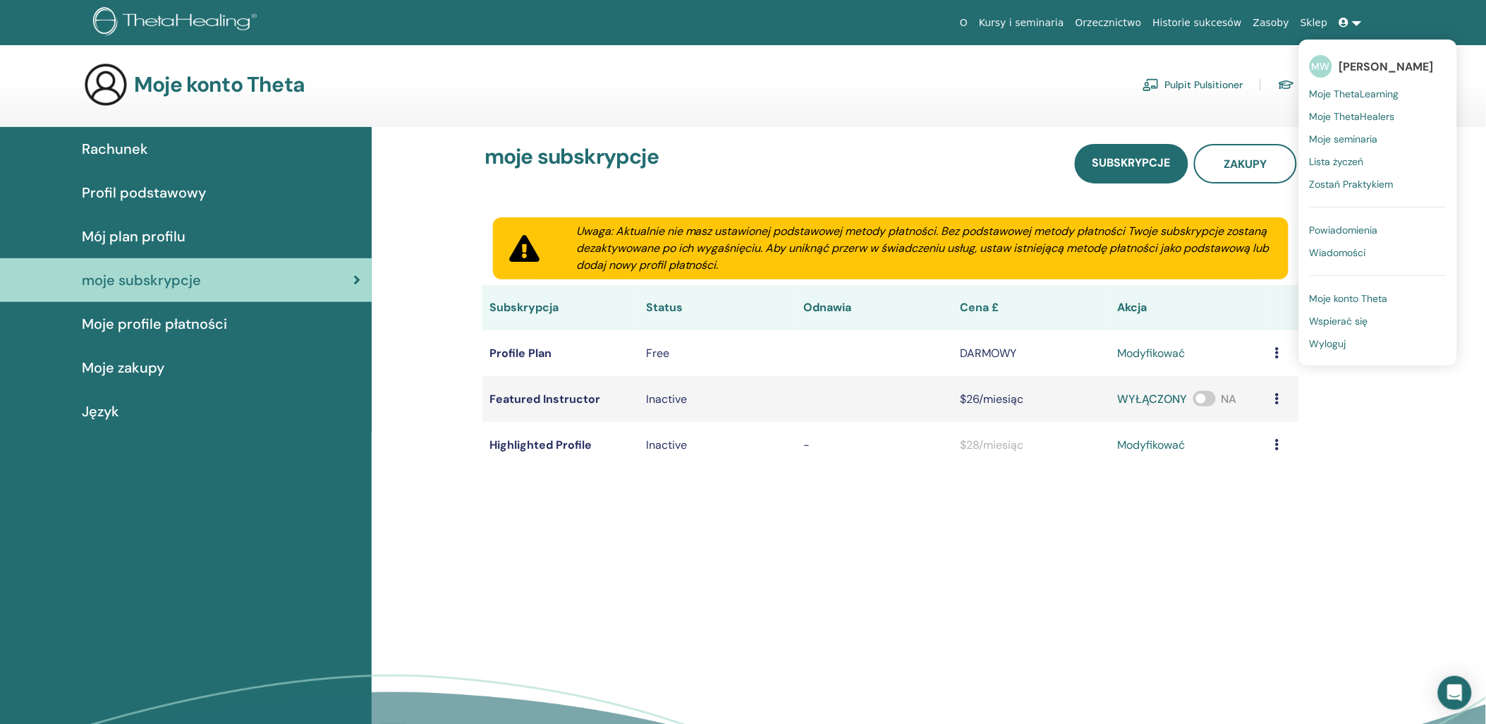
click at [1331, 348] on span "Wyloguj" at bounding box center [1328, 343] width 37 height 13
